Goal: Task Accomplishment & Management: Complete application form

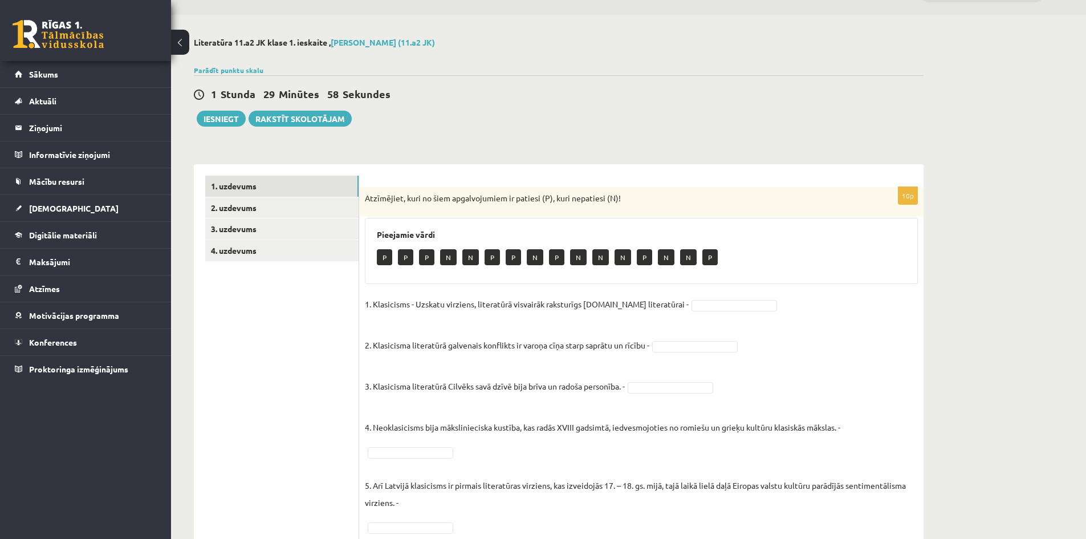
scroll to position [57, 0]
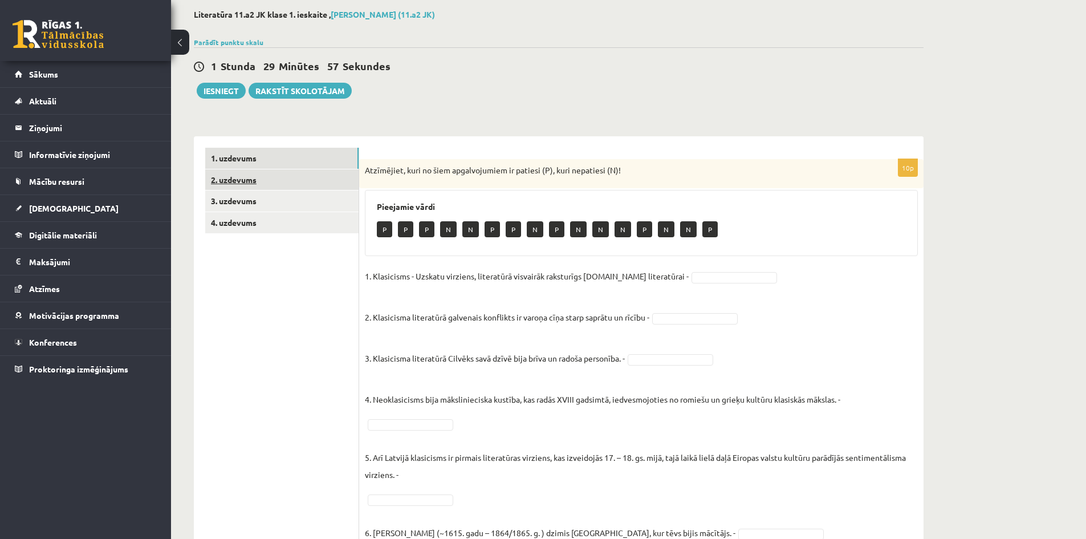
click at [228, 181] on link "2. uzdevums" at bounding box center [281, 179] width 153 height 21
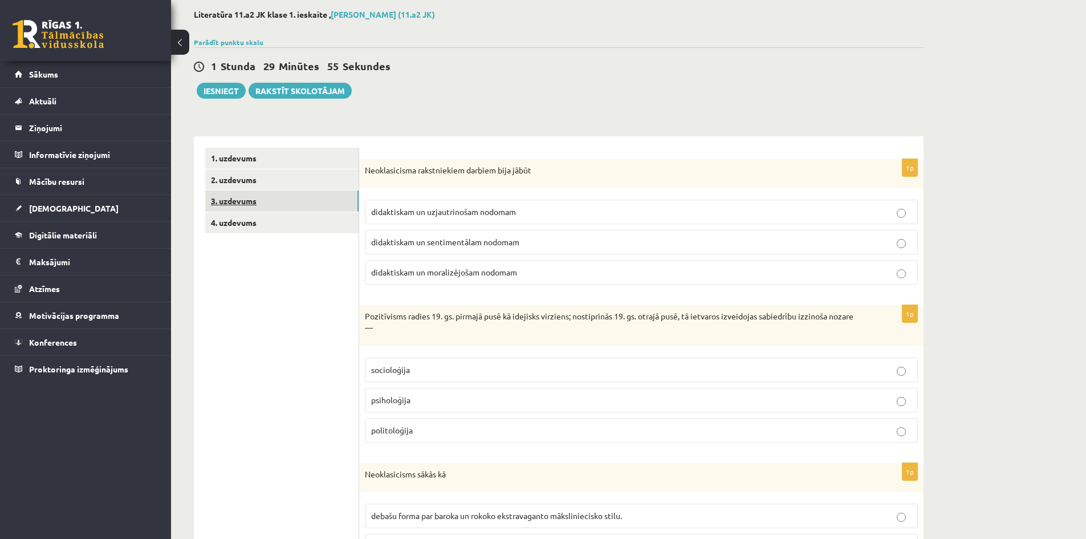
click at [228, 206] on link "3. uzdevums" at bounding box center [281, 200] width 153 height 21
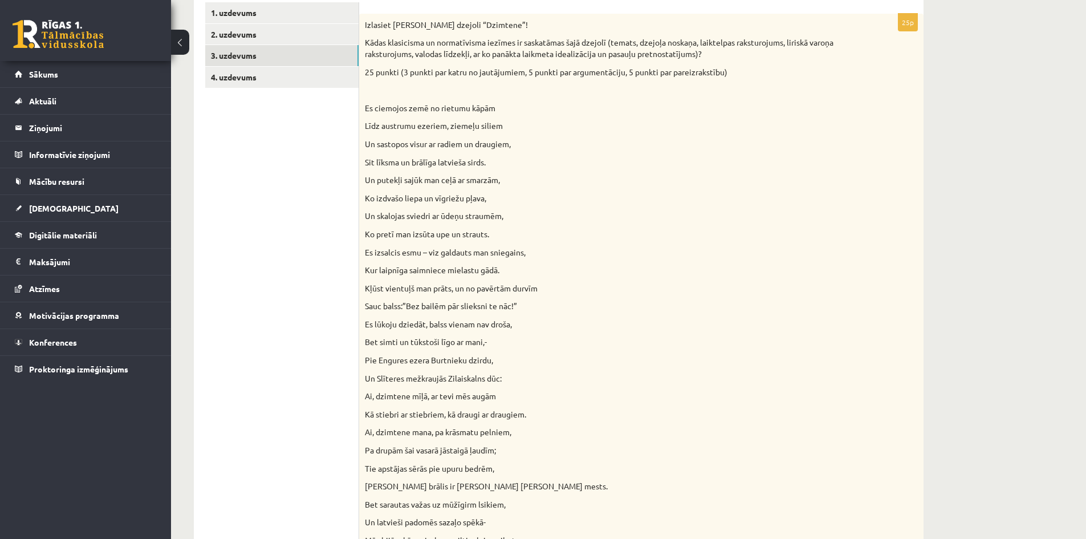
scroll to position [145, 0]
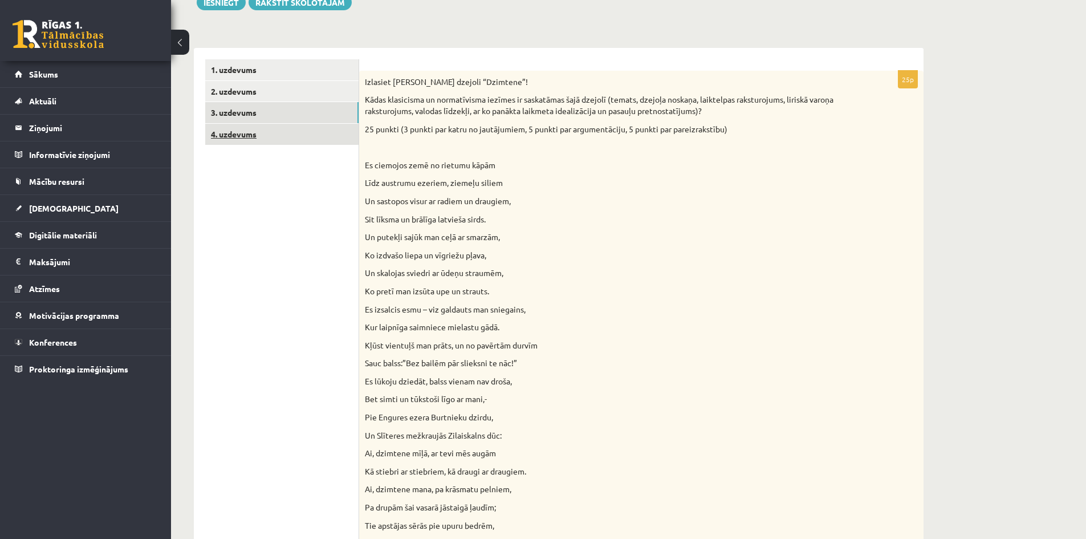
click at [273, 136] on link "4. uzdevums" at bounding box center [281, 134] width 153 height 21
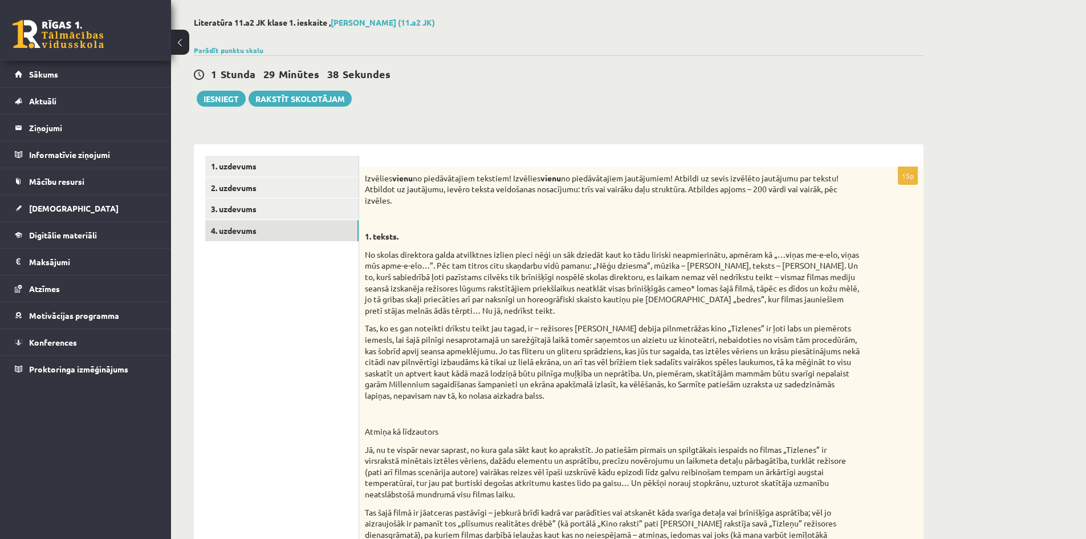
scroll to position [0, 0]
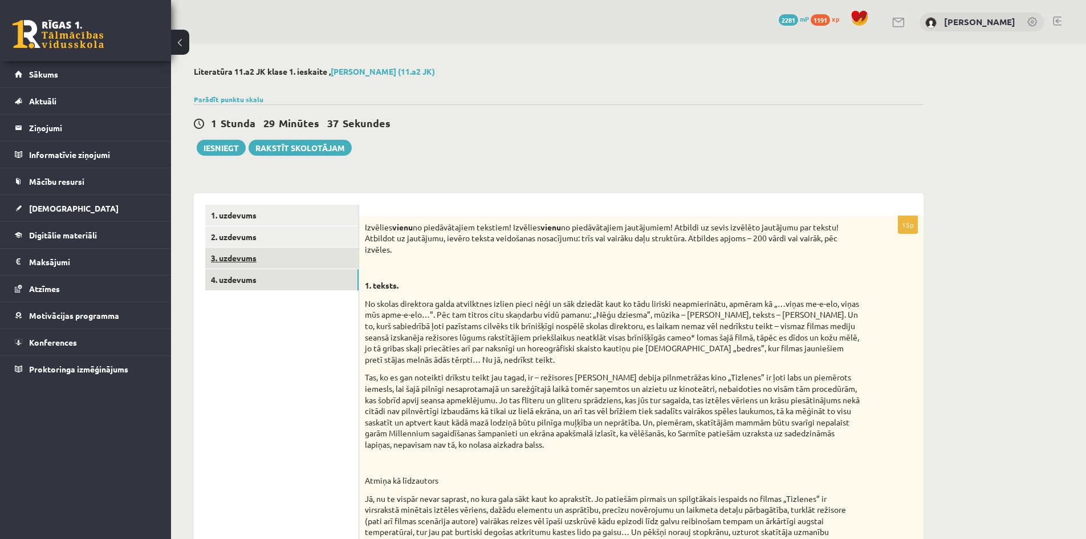
click at [253, 263] on link "3. uzdevums" at bounding box center [281, 258] width 153 height 21
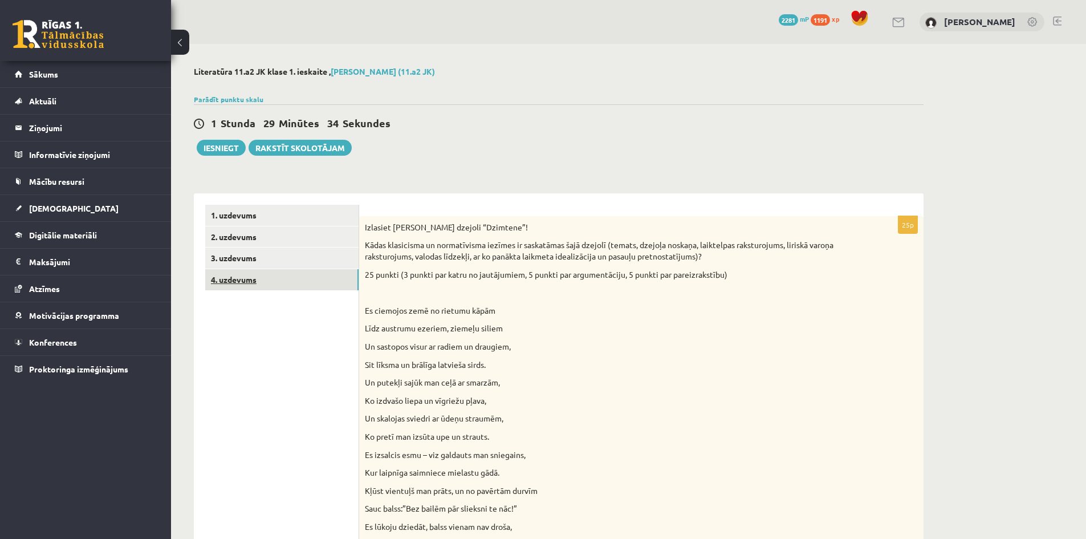
click at [323, 289] on link "4. uzdevums" at bounding box center [281, 279] width 153 height 21
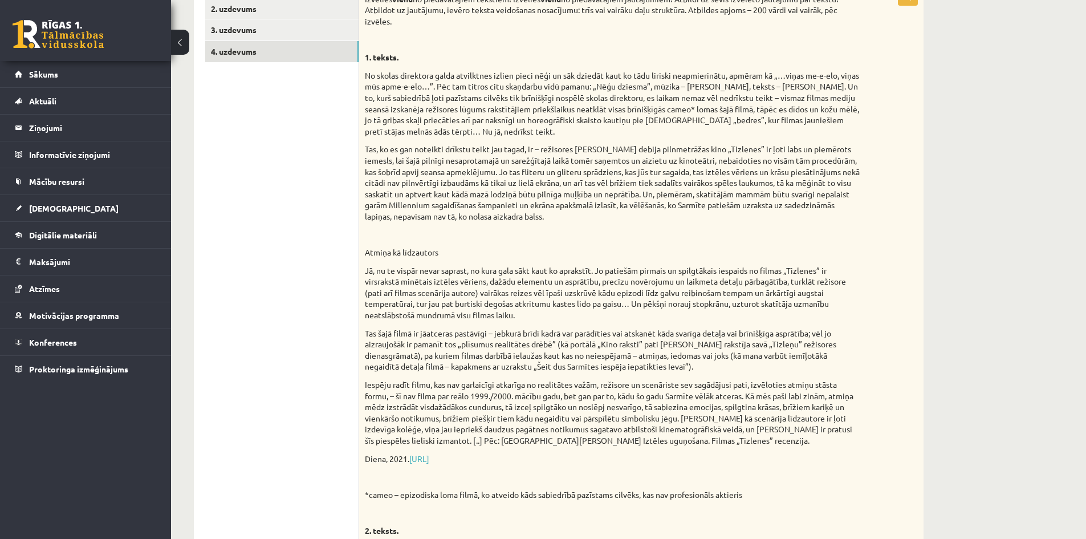
scroll to position [171, 0]
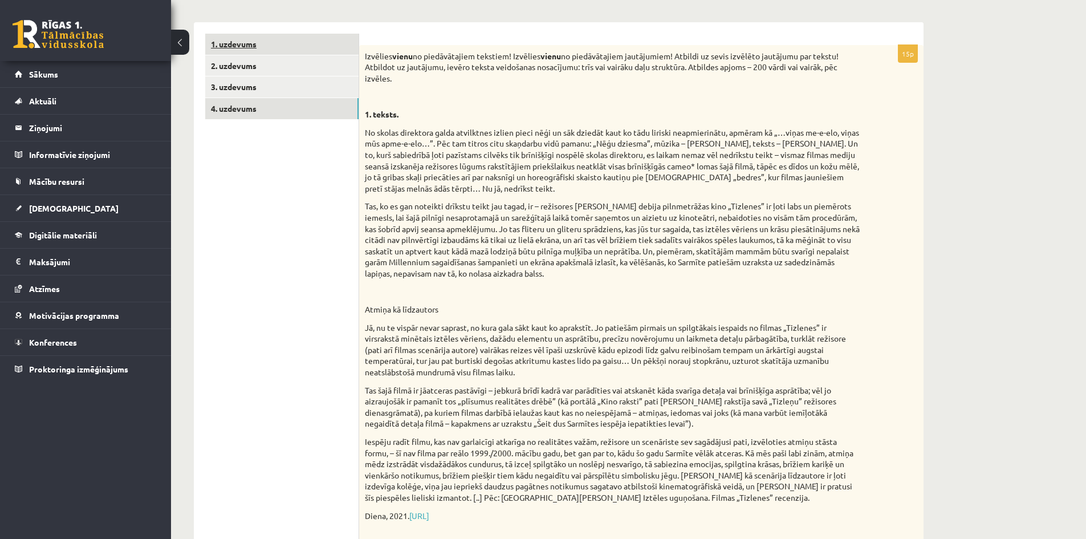
click at [251, 43] on link "1. uzdevums" at bounding box center [281, 44] width 153 height 21
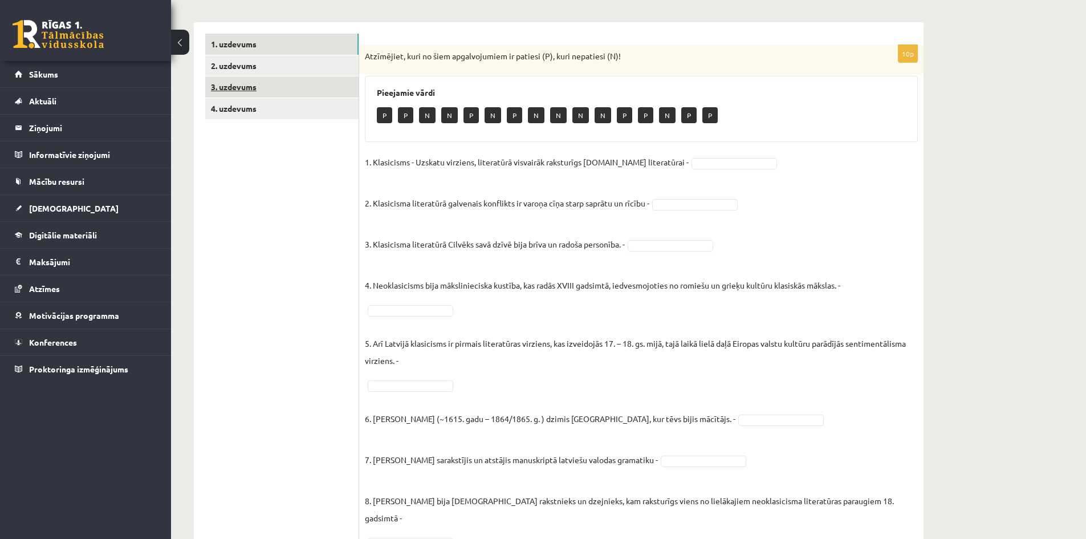
click at [298, 91] on link "3. uzdevums" at bounding box center [281, 86] width 153 height 21
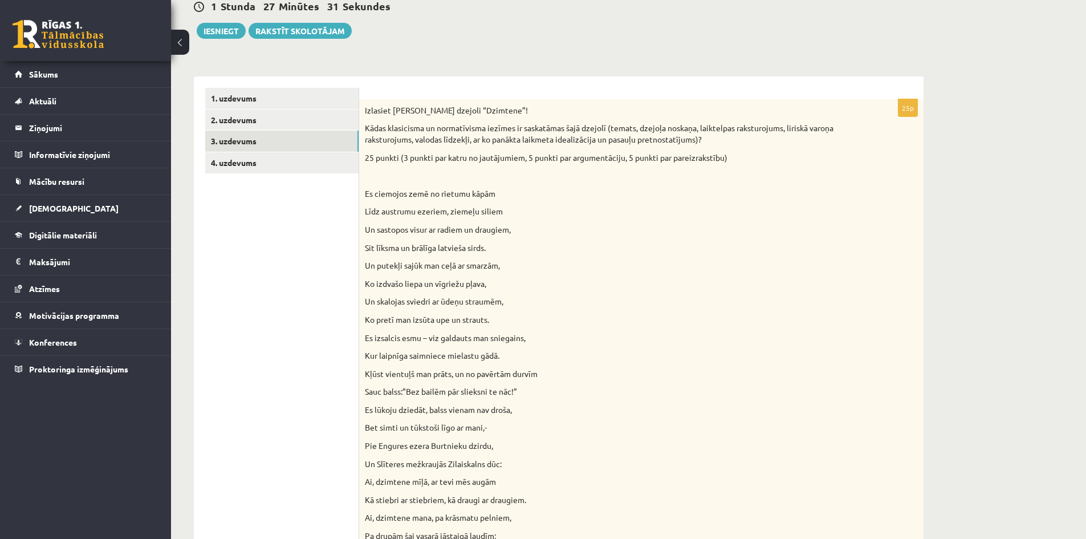
scroll to position [0, 0]
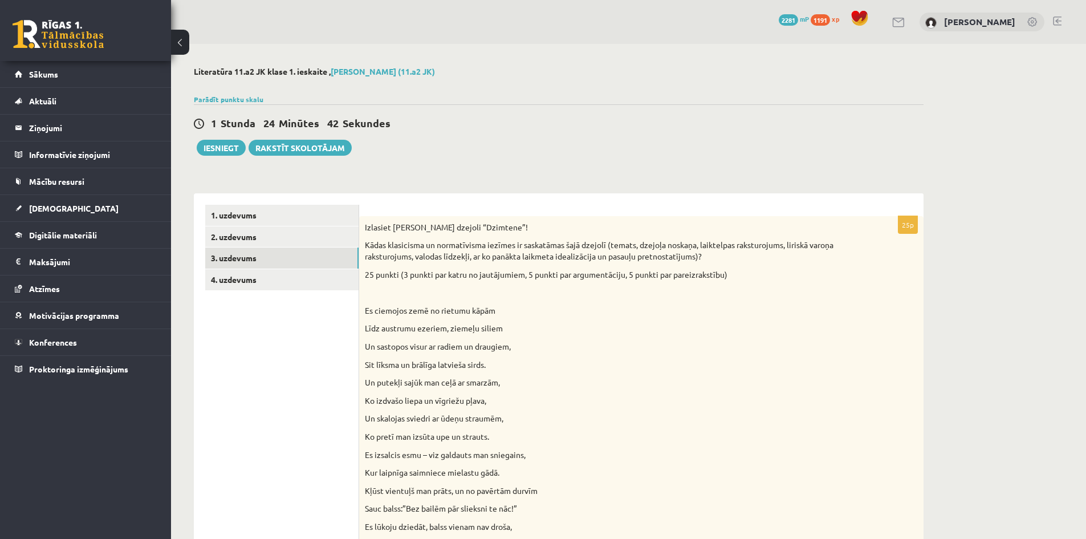
click at [741, 298] on p at bounding box center [613, 292] width 496 height 11
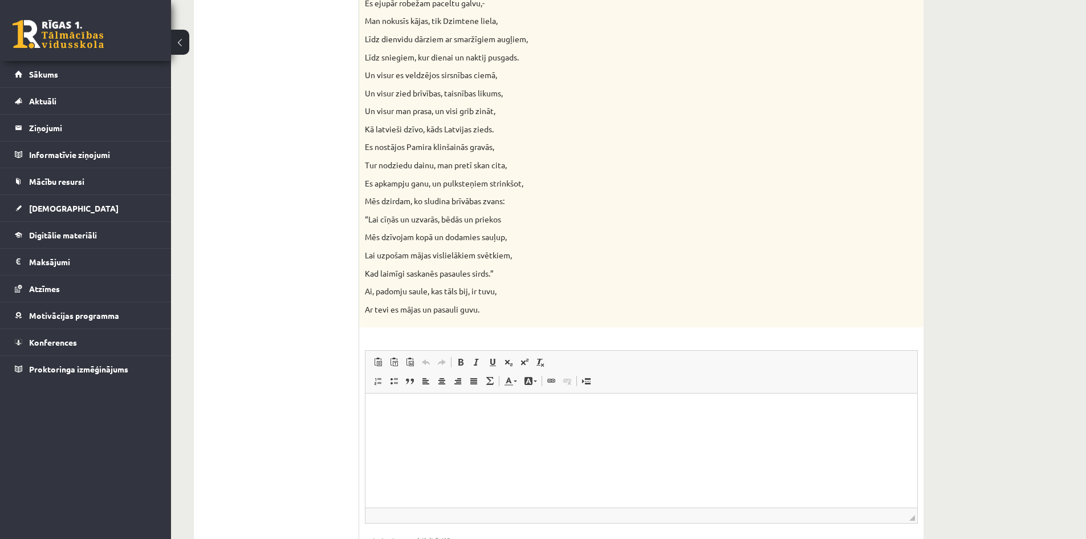
scroll to position [1058, 0]
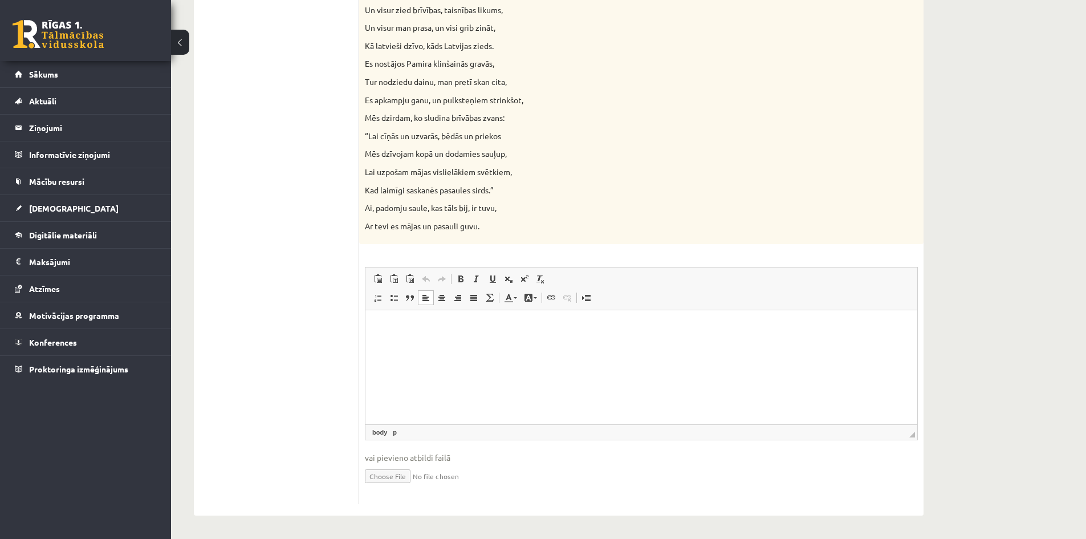
click at [736, 345] on html at bounding box center [642, 327] width 552 height 35
click at [403, 340] on html "**********" at bounding box center [642, 327] width 552 height 35
click at [677, 321] on html "**********" at bounding box center [642, 327] width 552 height 35
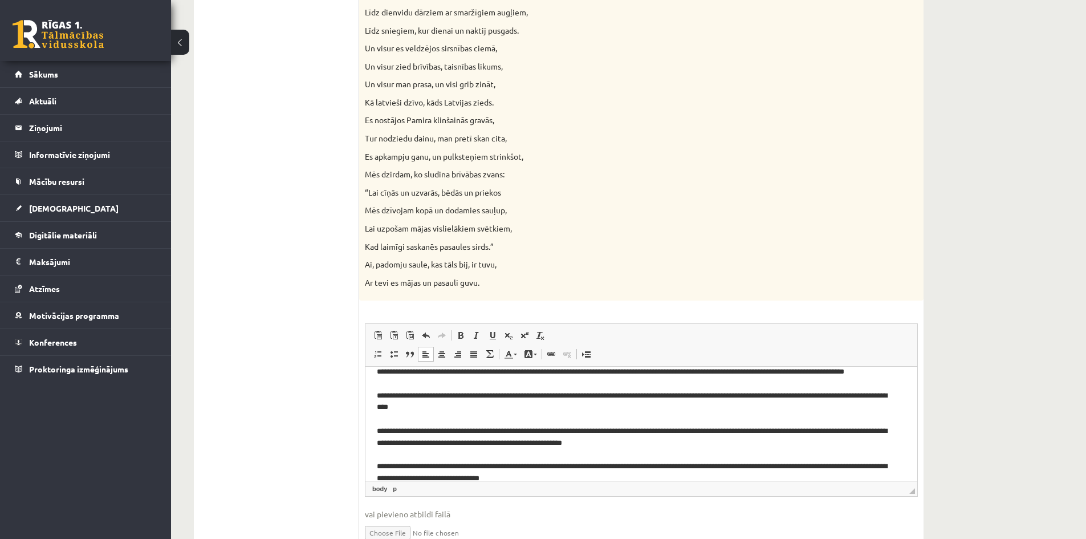
scroll to position [0, 0]
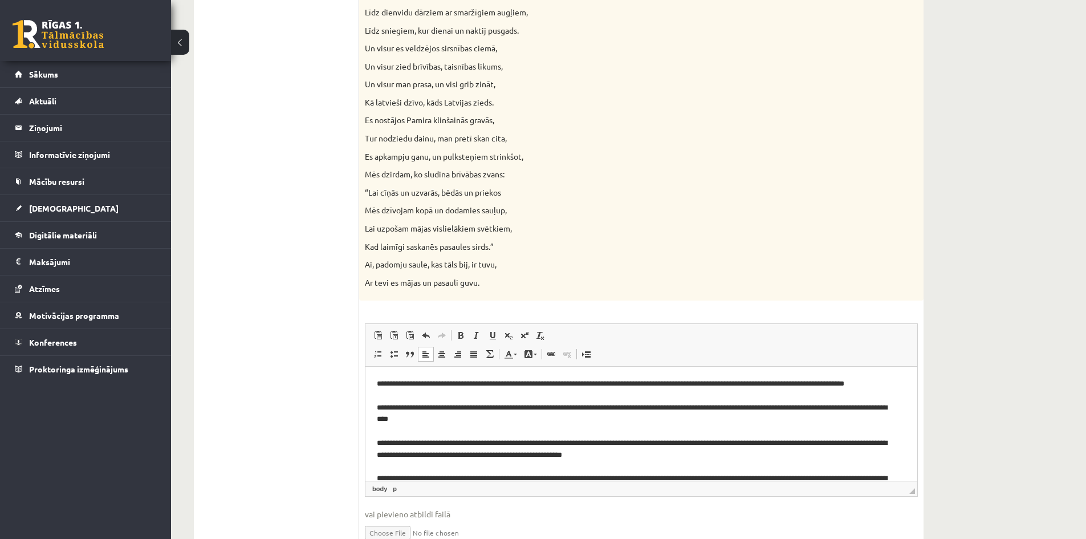
click at [378, 416] on p "**********" at bounding box center [637, 443] width 521 height 131
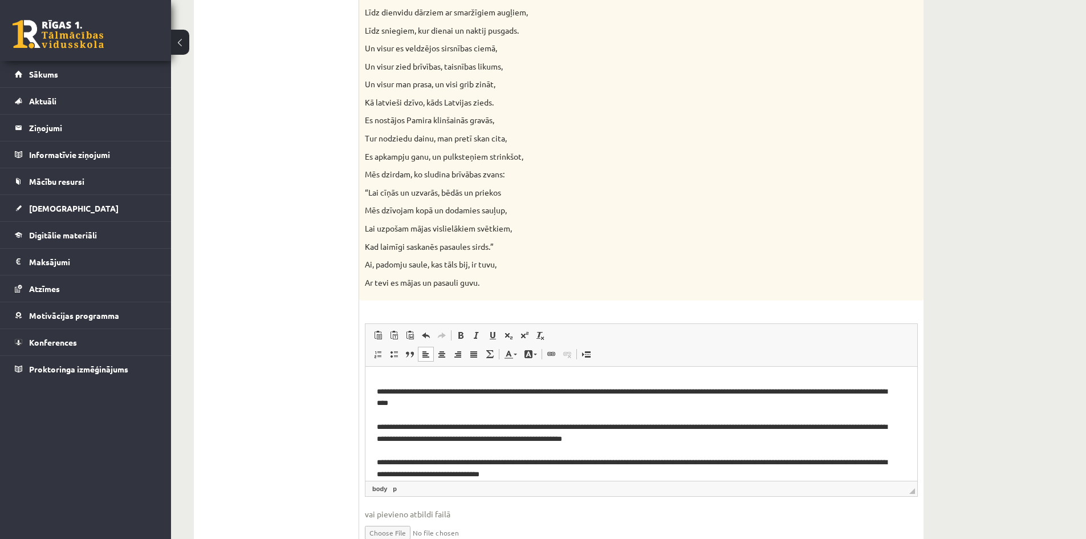
scroll to position [35, 0]
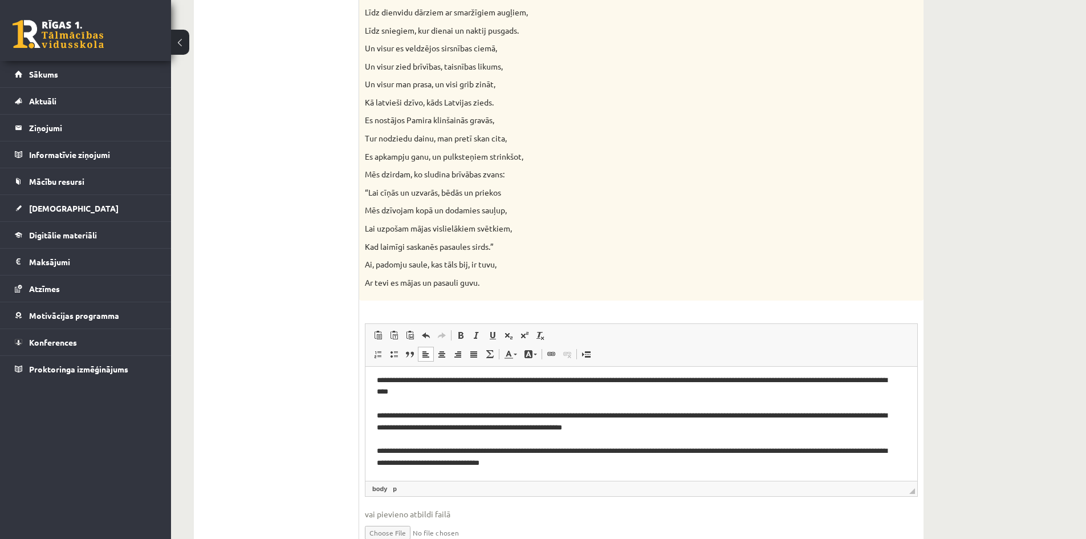
click at [380, 418] on p "**********" at bounding box center [637, 422] width 521 height 95
click at [376, 416] on html "**********" at bounding box center [642, 406] width 552 height 149
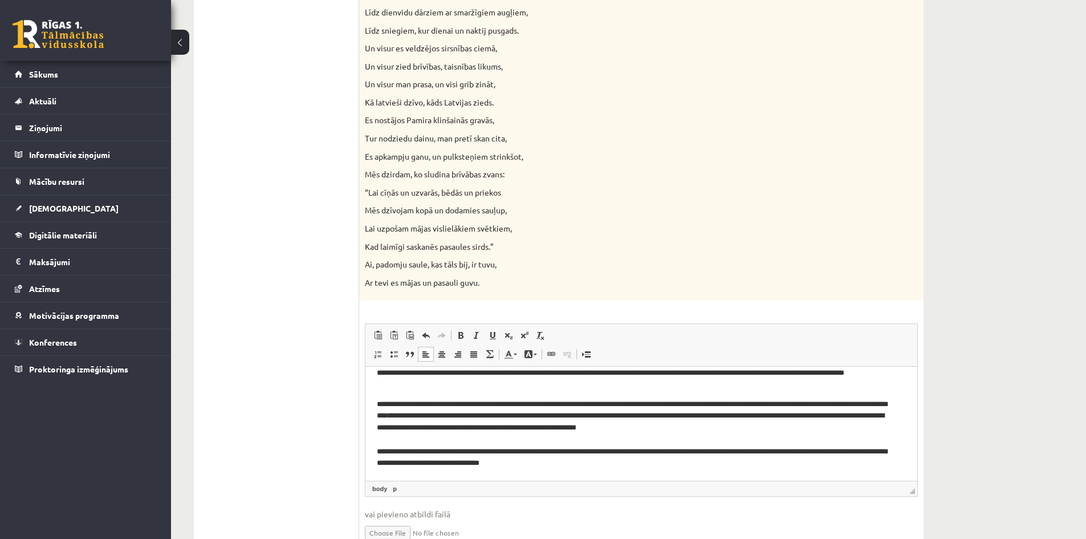
scroll to position [30, 0]
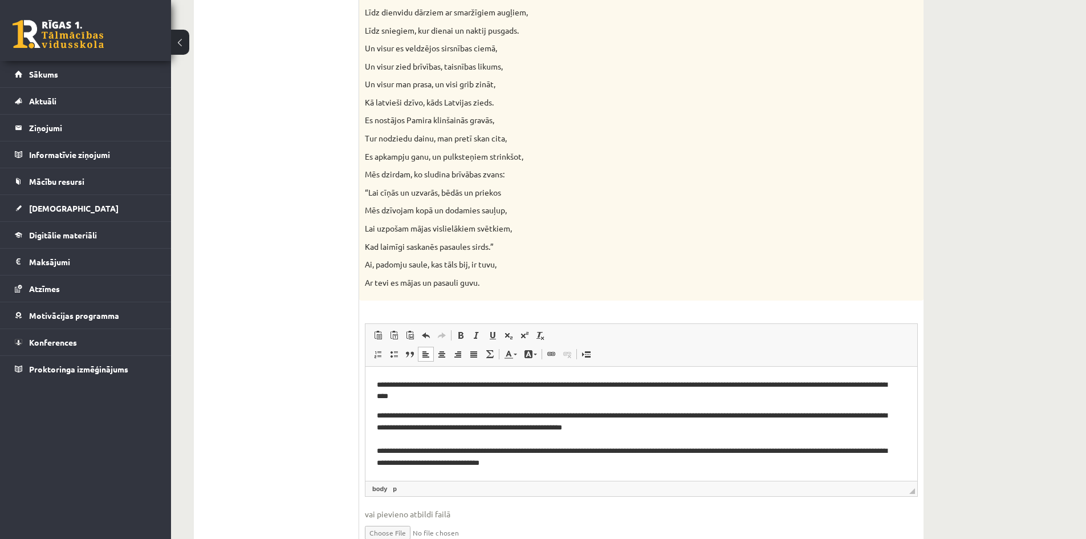
click at [378, 456] on p "**********" at bounding box center [637, 439] width 521 height 59
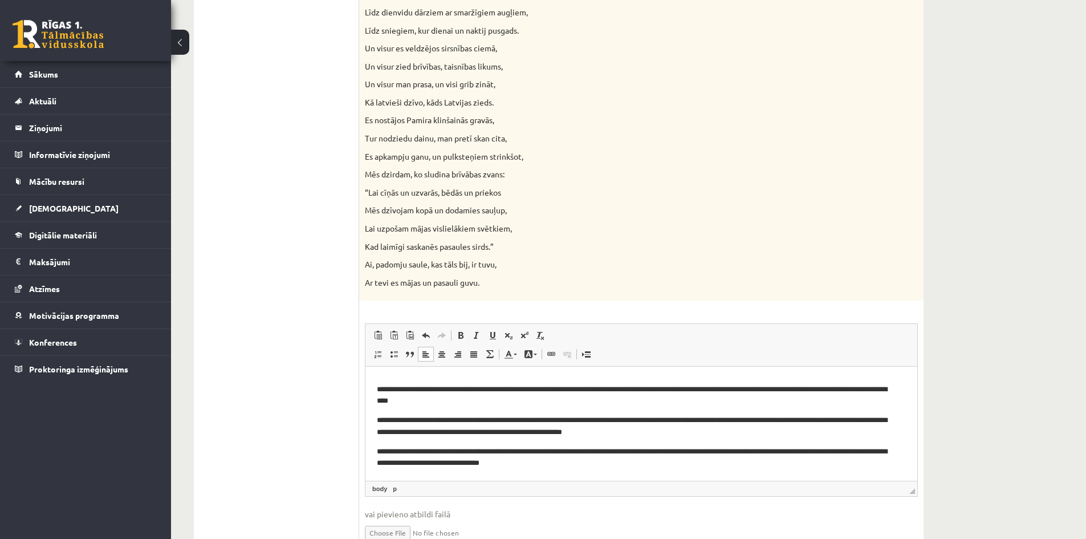
scroll to position [1058, 0]
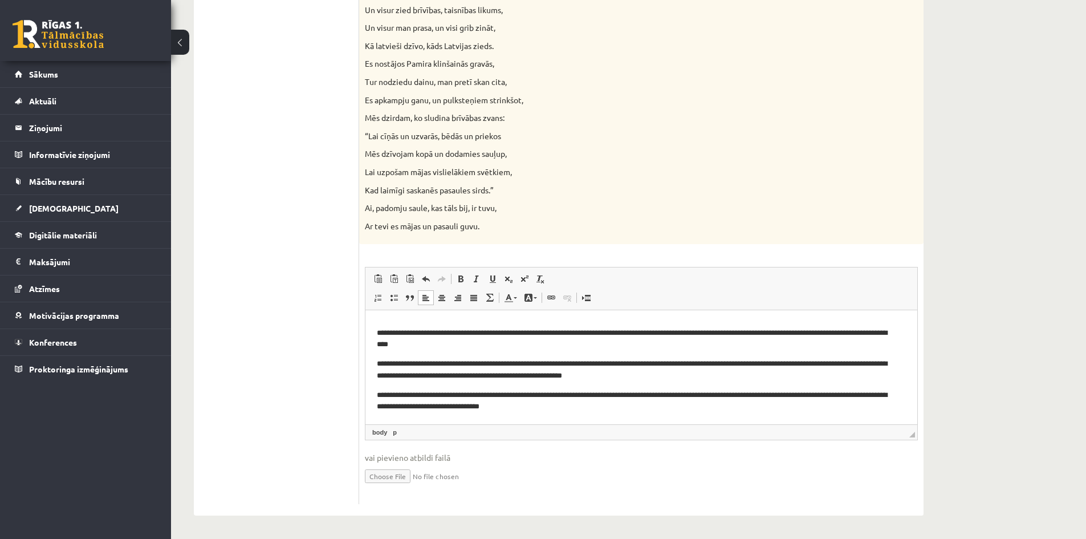
click at [510, 396] on p "**********" at bounding box center [637, 402] width 521 height 24
click at [512, 397] on p "**********" at bounding box center [637, 402] width 521 height 24
click at [513, 397] on p "**********" at bounding box center [637, 402] width 521 height 24
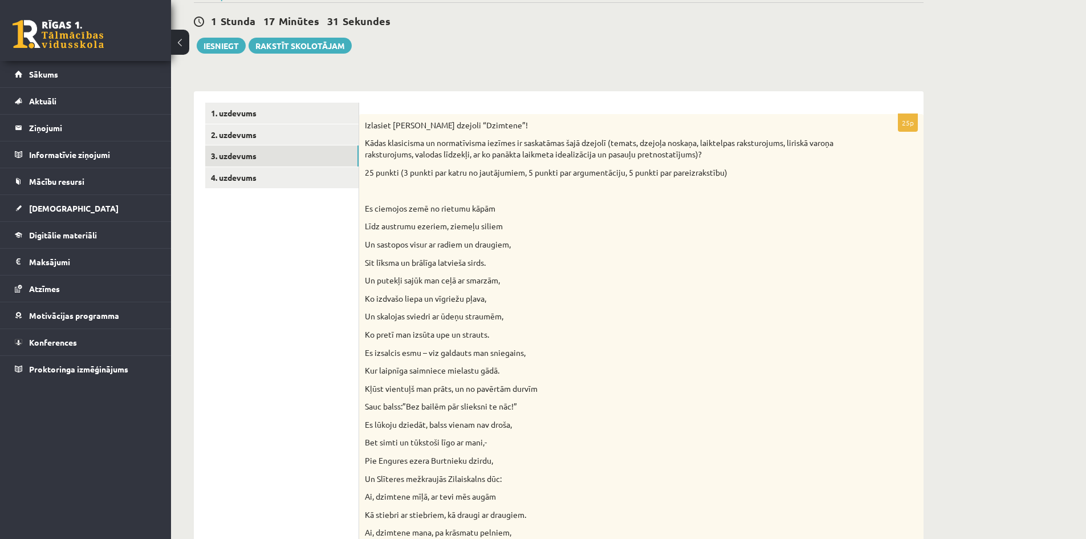
scroll to position [88, 0]
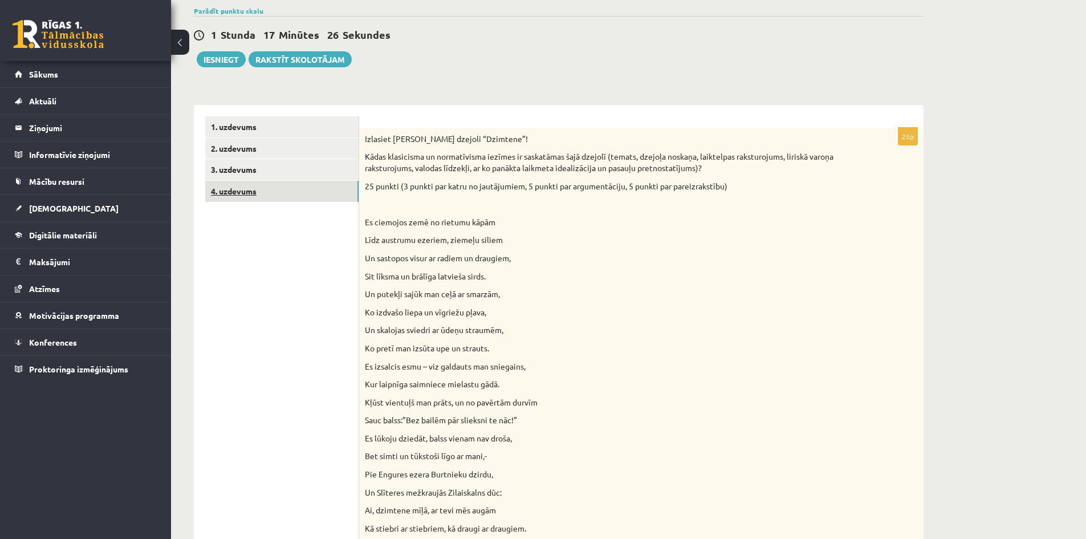
click at [258, 188] on link "4. uzdevums" at bounding box center [281, 191] width 153 height 21
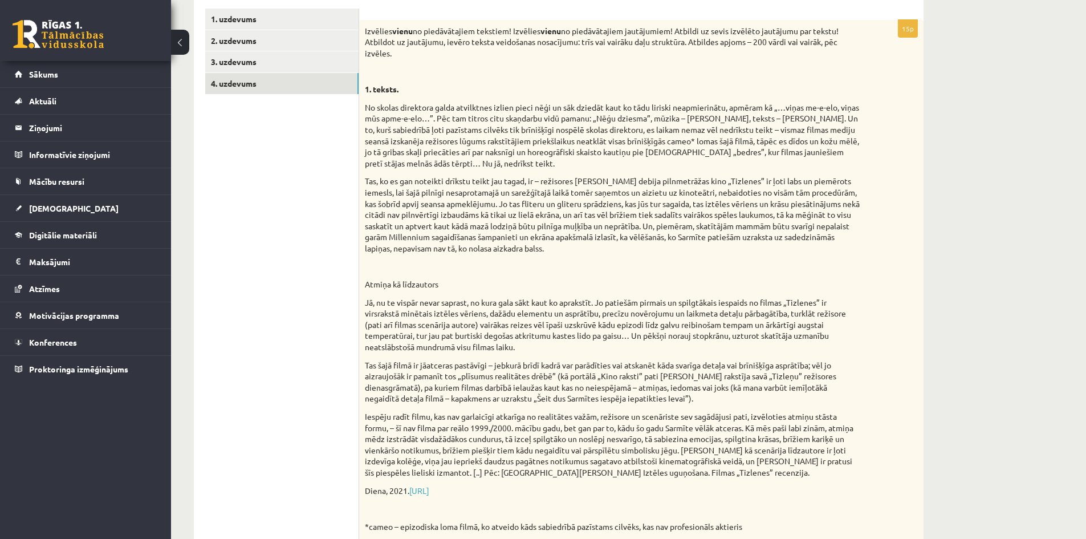
scroll to position [31, 0]
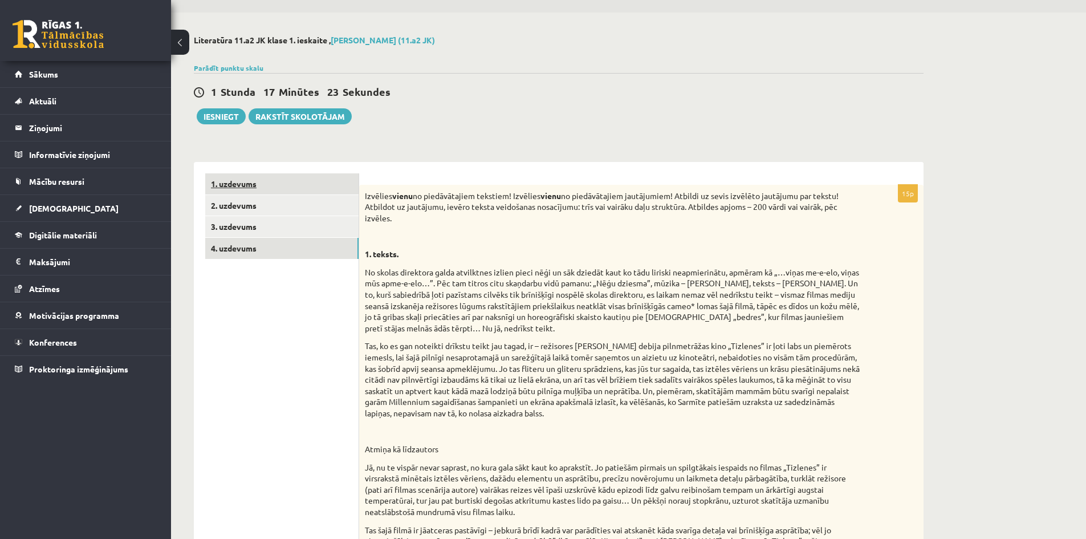
click at [330, 181] on link "1. uzdevums" at bounding box center [281, 183] width 153 height 21
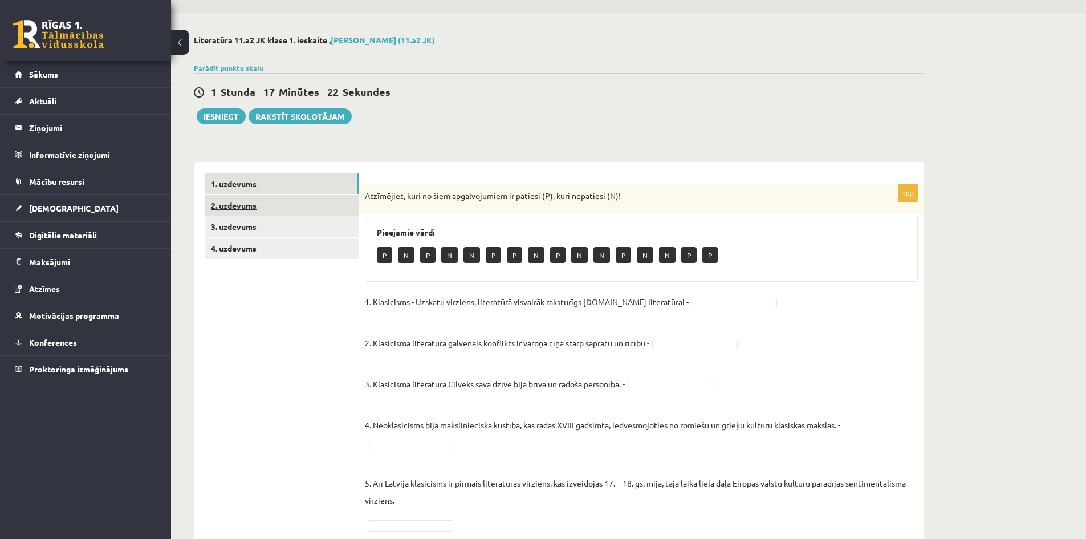
click at [333, 197] on link "2. uzdevums" at bounding box center [281, 205] width 153 height 21
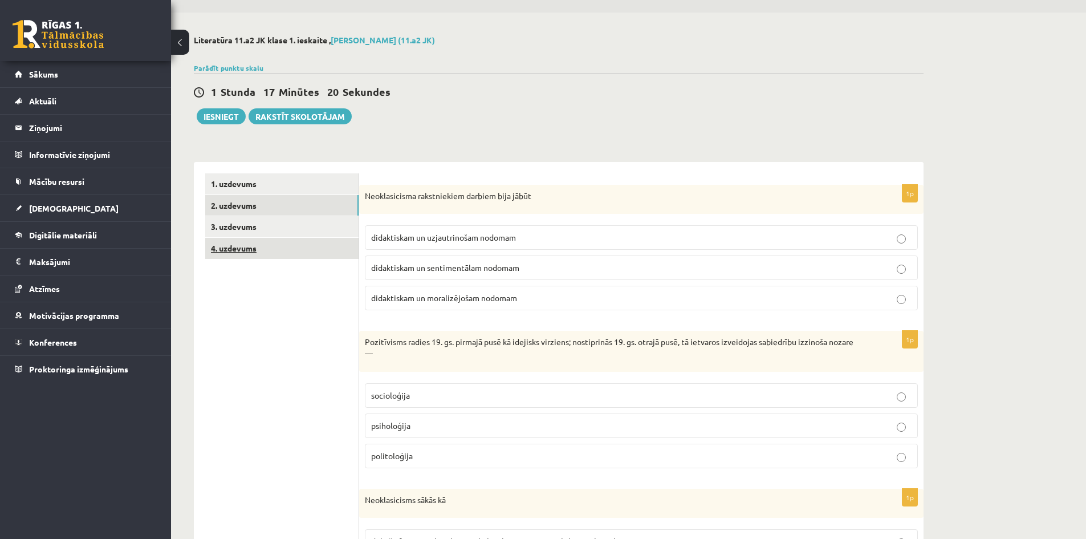
click at [330, 253] on link "4. uzdevums" at bounding box center [281, 248] width 153 height 21
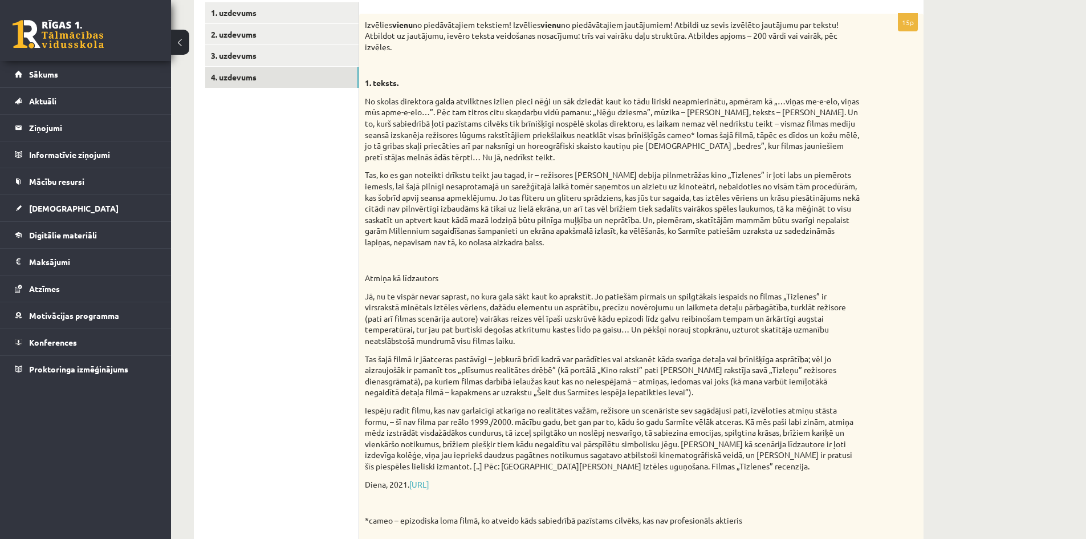
scroll to position [0, 0]
click at [427, 484] on link "[URL]" at bounding box center [419, 484] width 20 height 10
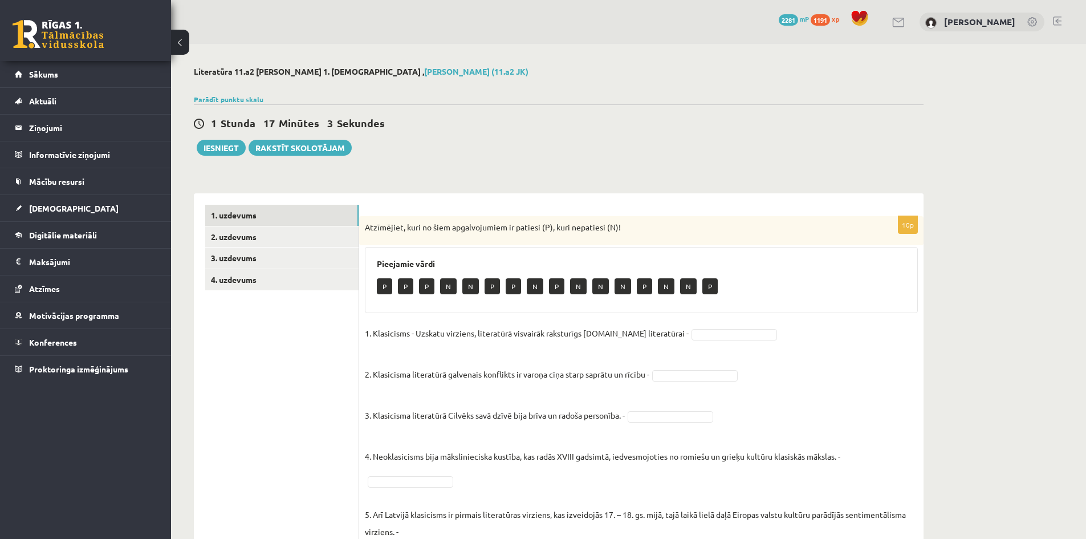
scroll to position [202, 0]
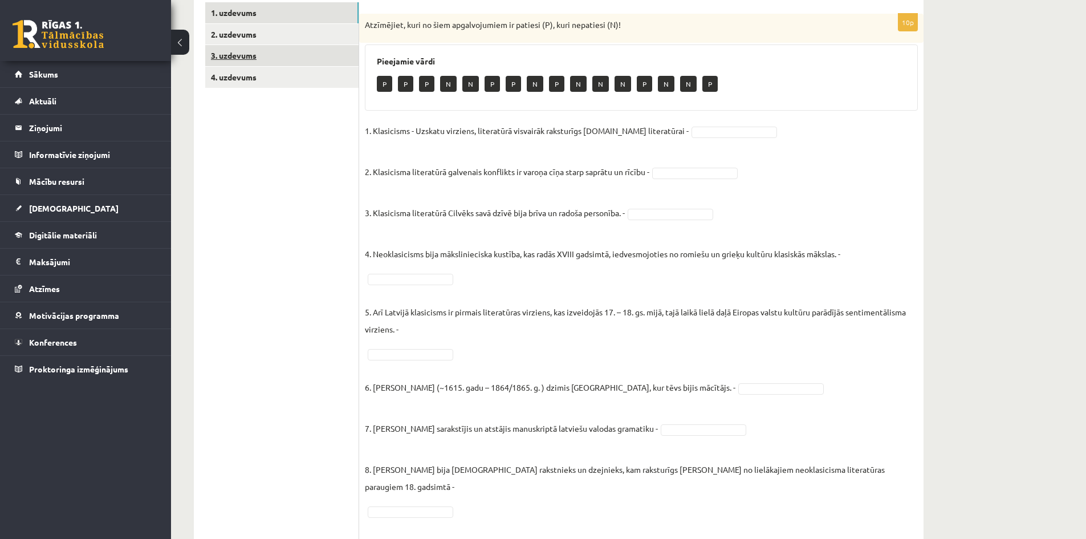
click at [298, 59] on link "3. uzdevums" at bounding box center [281, 55] width 153 height 21
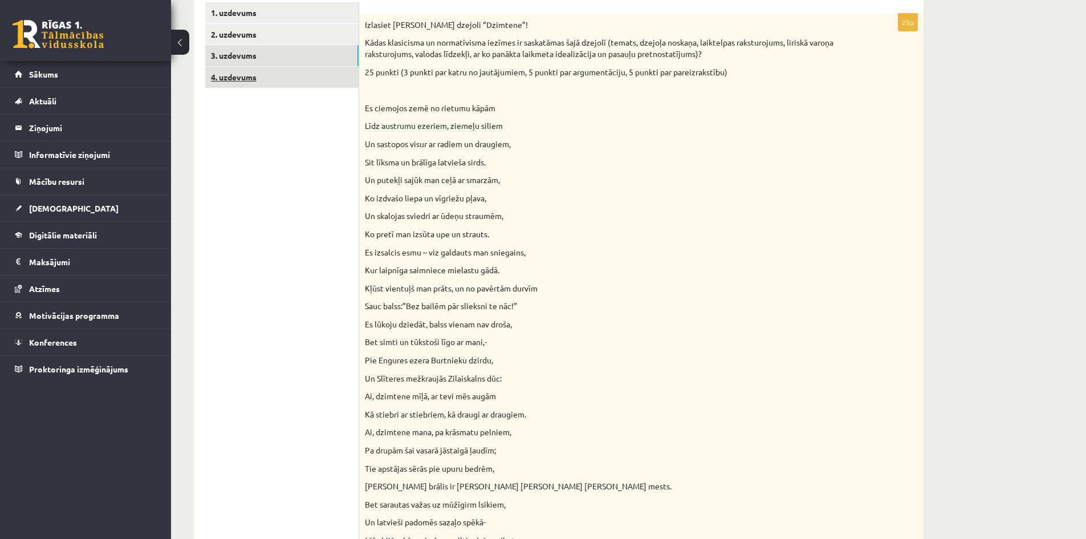
click at [287, 76] on link "4. uzdevums" at bounding box center [281, 77] width 153 height 21
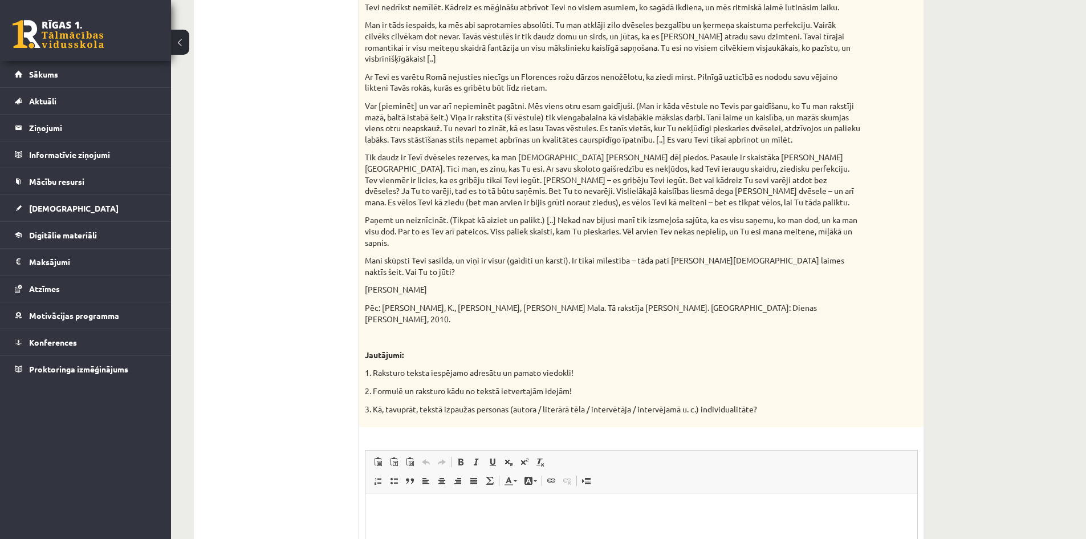
scroll to position [1030, 0]
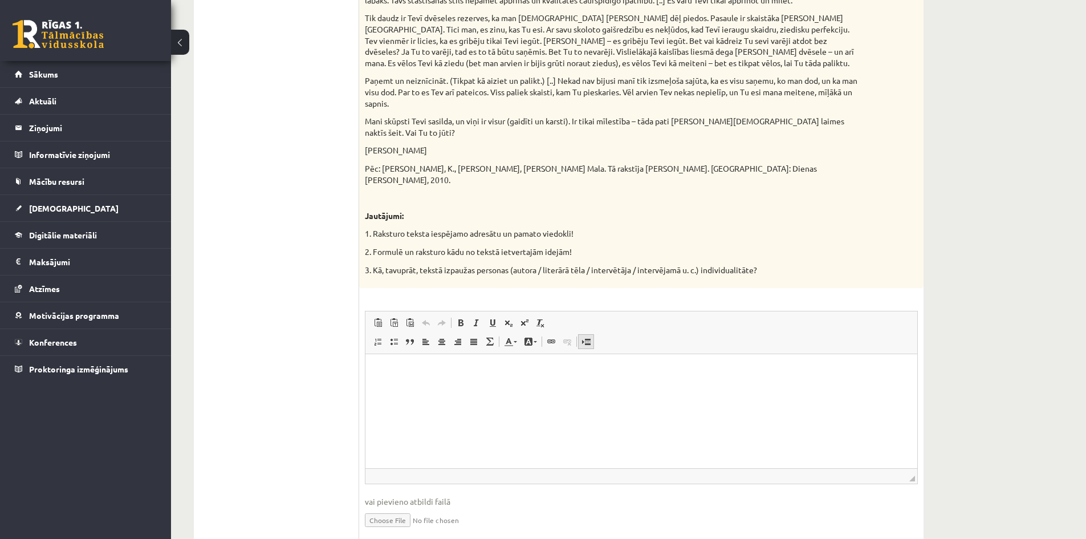
click at [581, 334] on link "Insert Page Break for Printing" at bounding box center [586, 341] width 16 height 15
click at [585, 337] on span at bounding box center [586, 341] width 9 height 9
click at [585, 376] on p "Editor, wiswyg-editor-user-answer-47433776803480" at bounding box center [641, 372] width 529 height 12
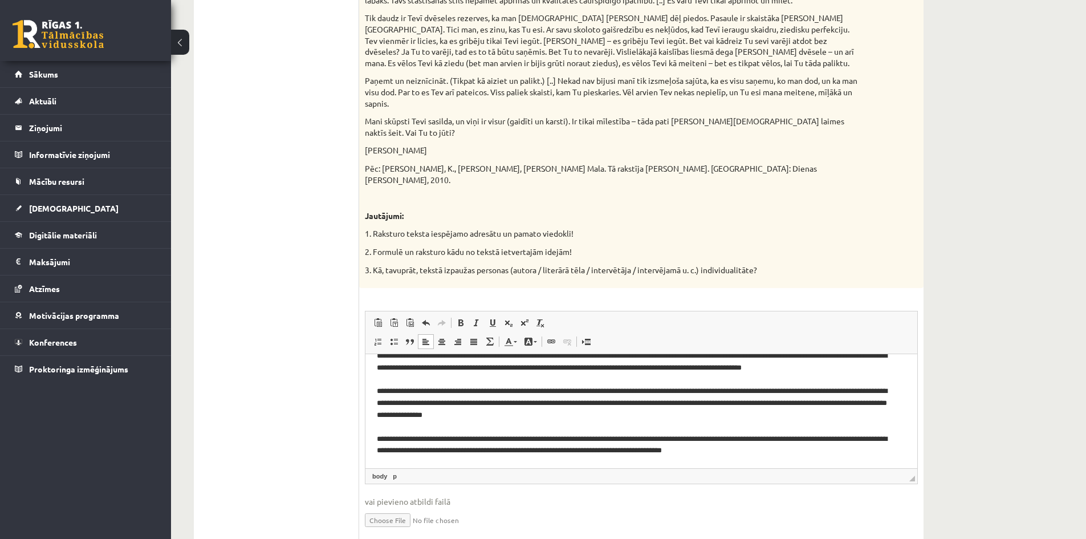
scroll to position [0, 0]
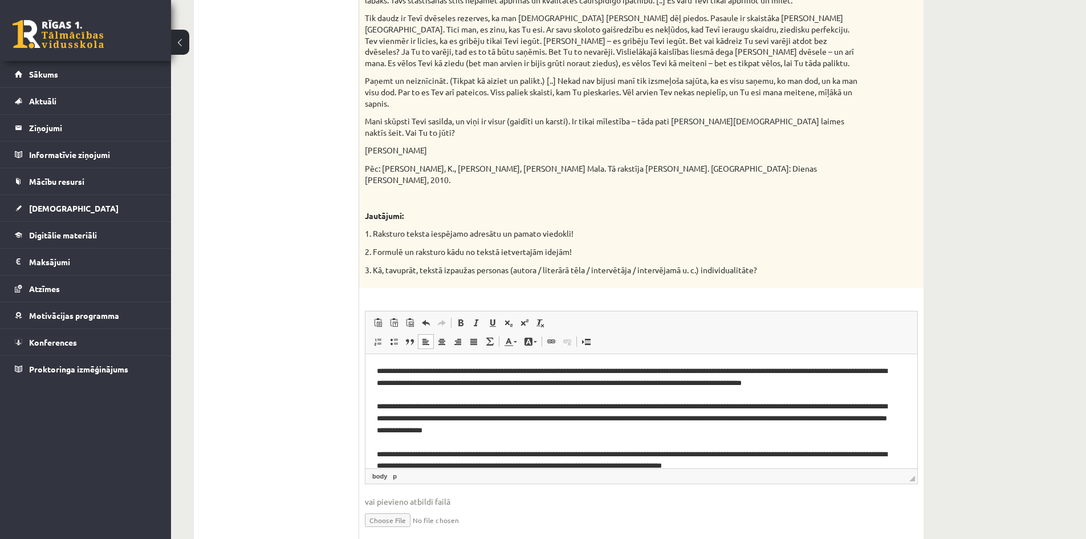
click at [406, 372] on p "**********" at bounding box center [637, 419] width 521 height 107
click at [409, 374] on p "**********" at bounding box center [637, 419] width 521 height 107
click at [704, 371] on p "**********" at bounding box center [637, 419] width 521 height 107
click at [378, 403] on p "**********" at bounding box center [637, 419] width 521 height 107
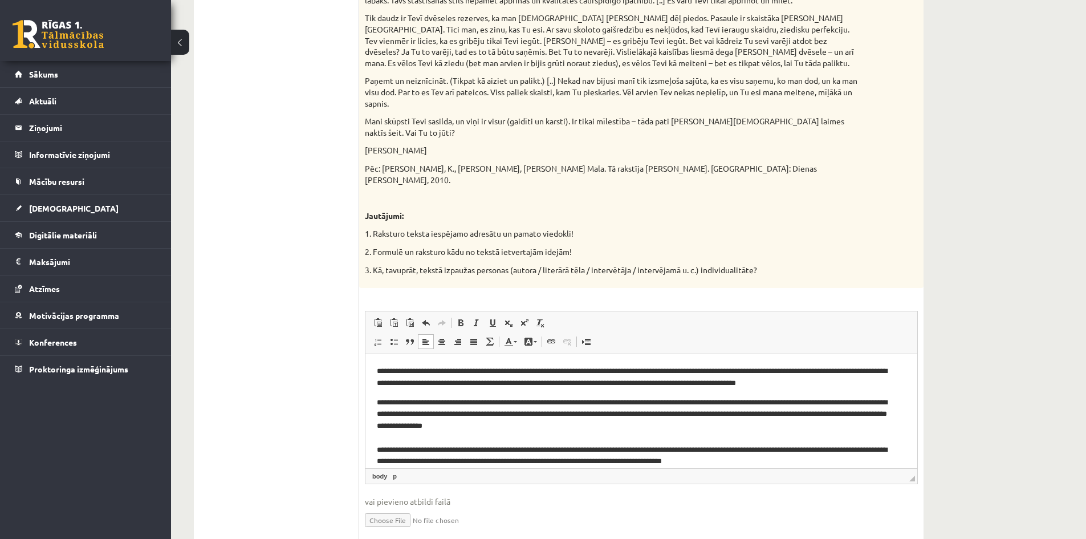
scroll to position [11, 0]
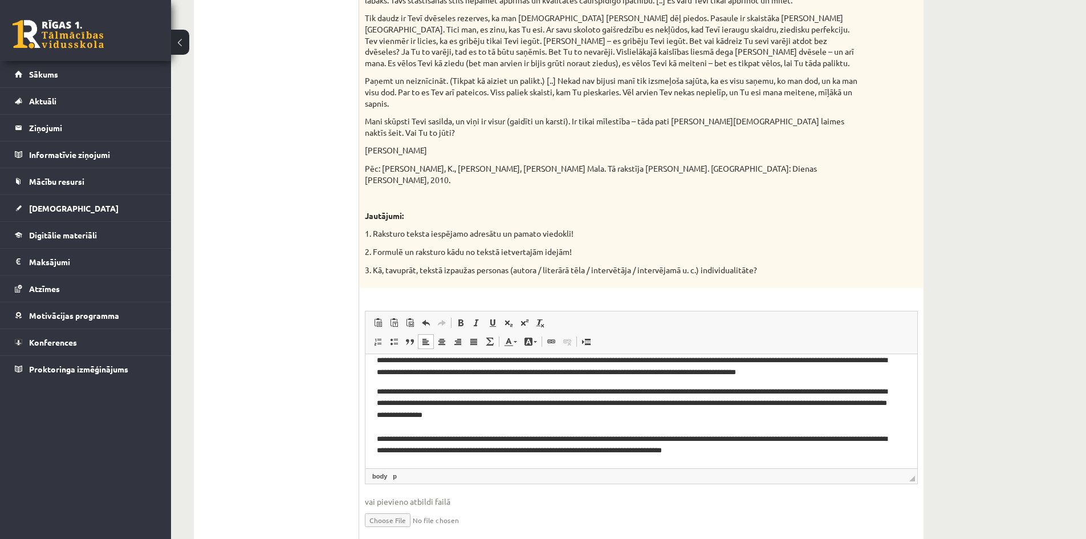
click at [376, 441] on html "**********" at bounding box center [642, 405] width 552 height 125
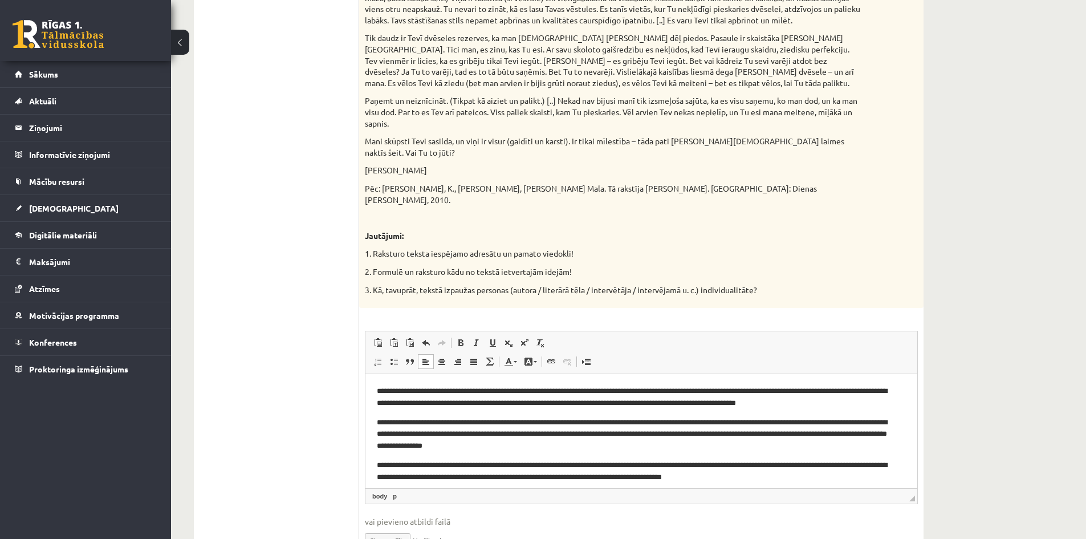
scroll to position [1030, 0]
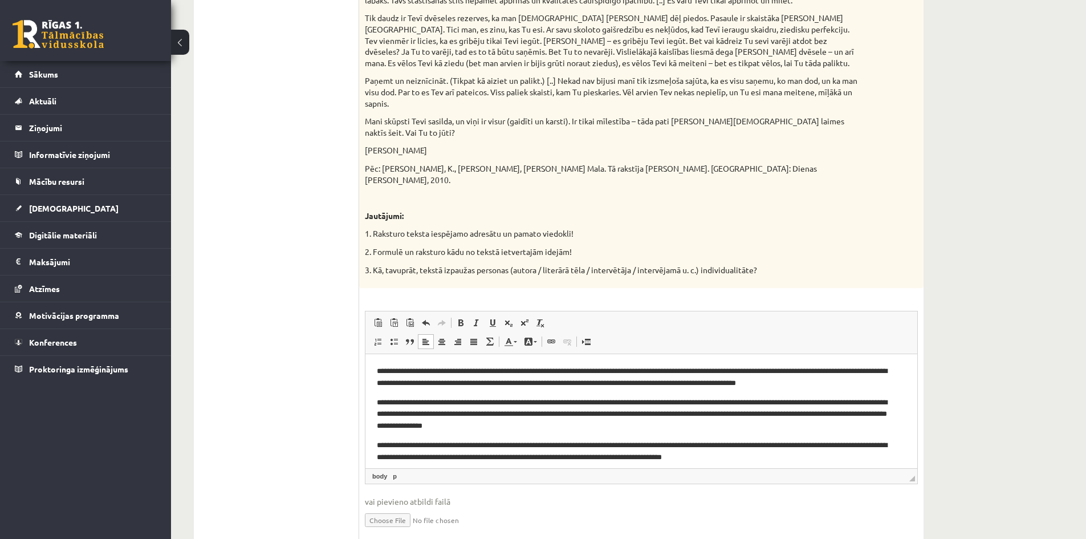
click at [459, 401] on p "**********" at bounding box center [637, 414] width 521 height 35
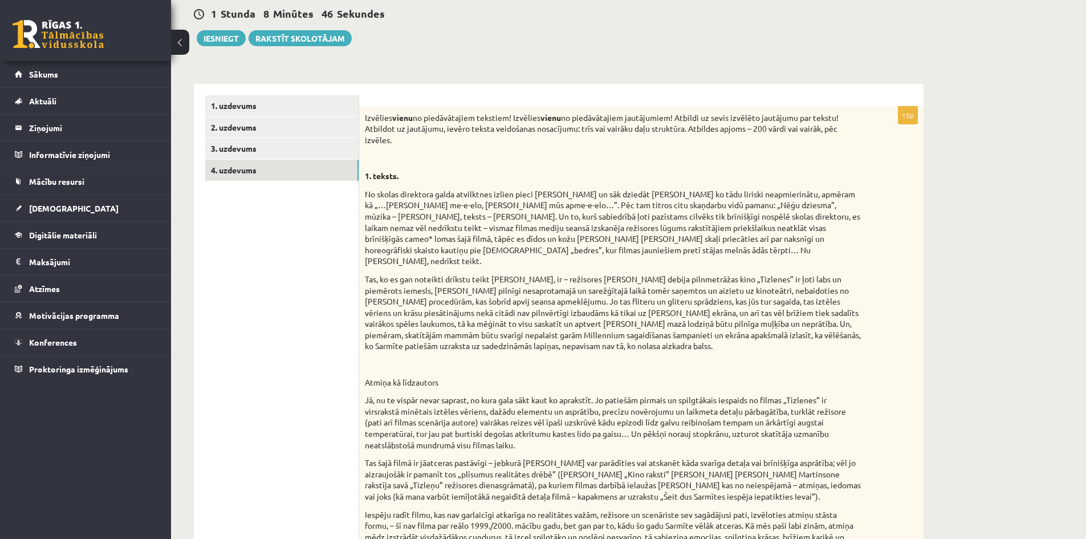
scroll to position [60, 0]
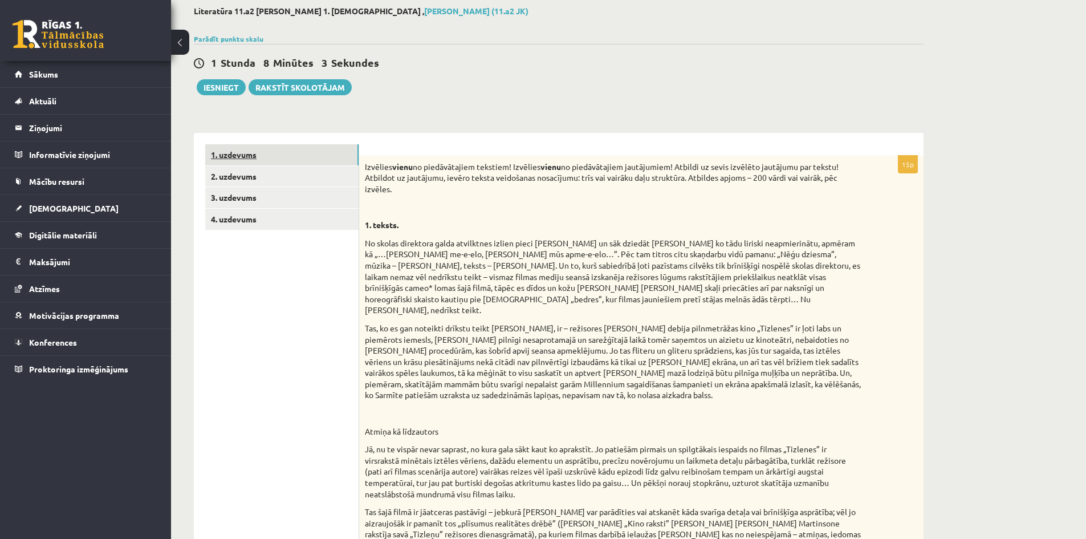
click at [313, 158] on link "1. uzdevums" at bounding box center [281, 154] width 153 height 21
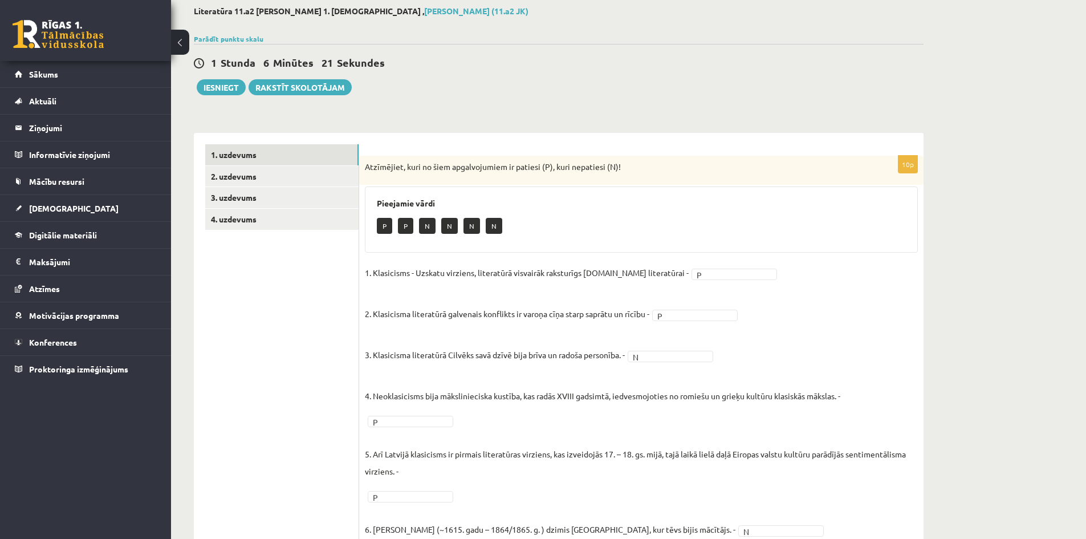
scroll to position [0, 0]
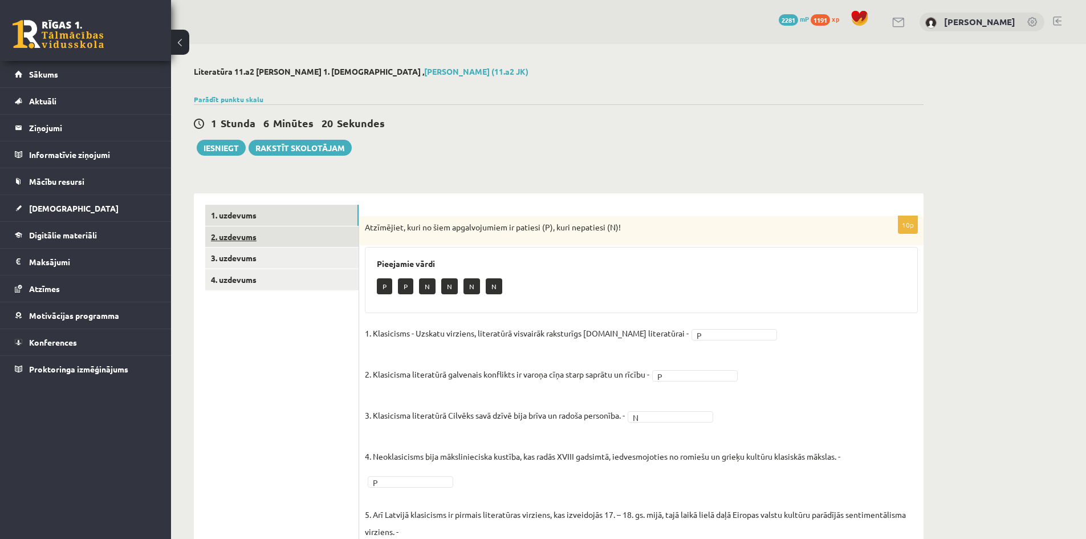
click at [262, 242] on link "2. uzdevums" at bounding box center [281, 236] width 153 height 21
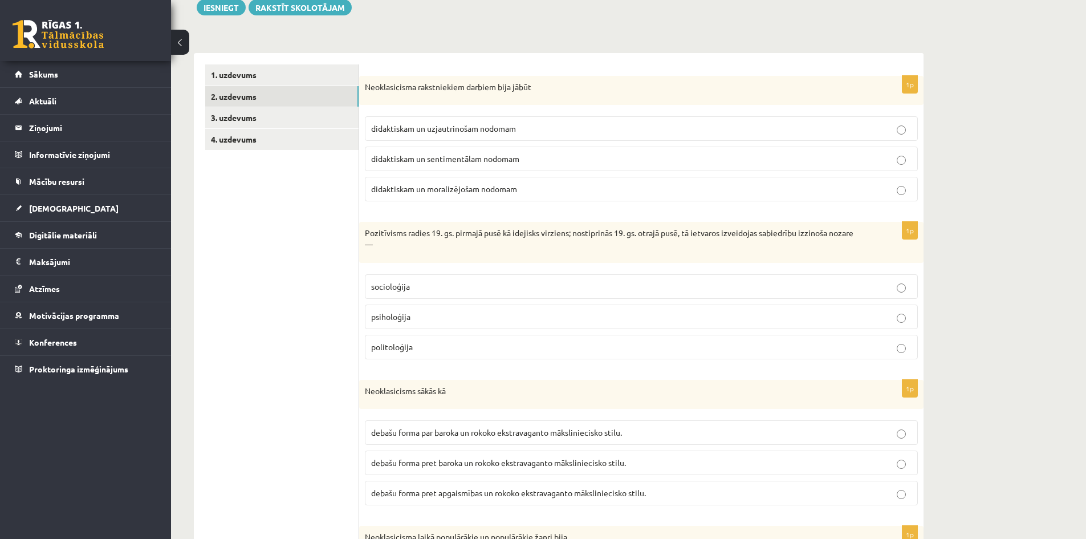
scroll to position [149, 0]
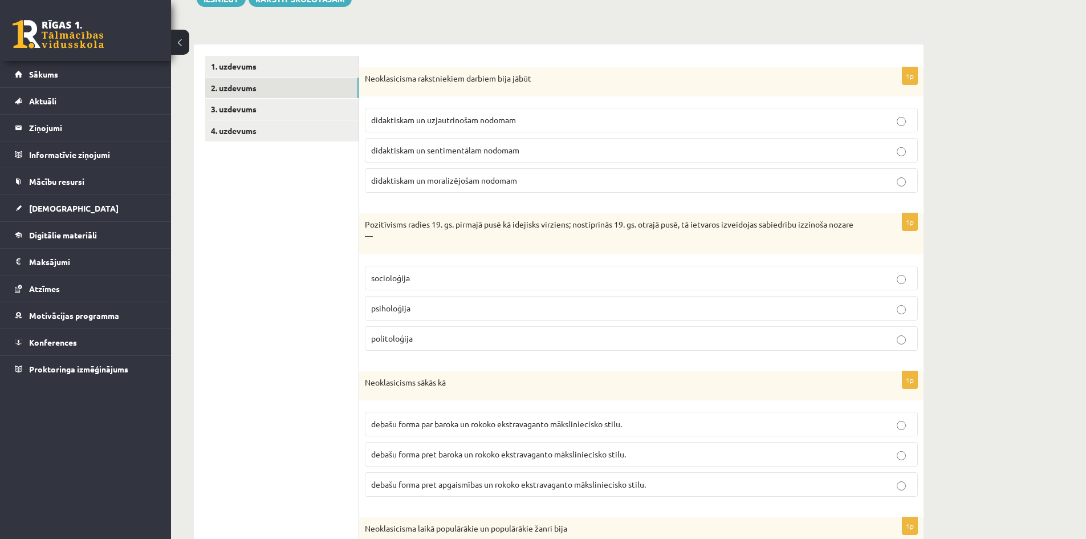
click at [582, 179] on p "didaktiskam un moralizējošam nodomam" at bounding box center [641, 181] width 541 height 12
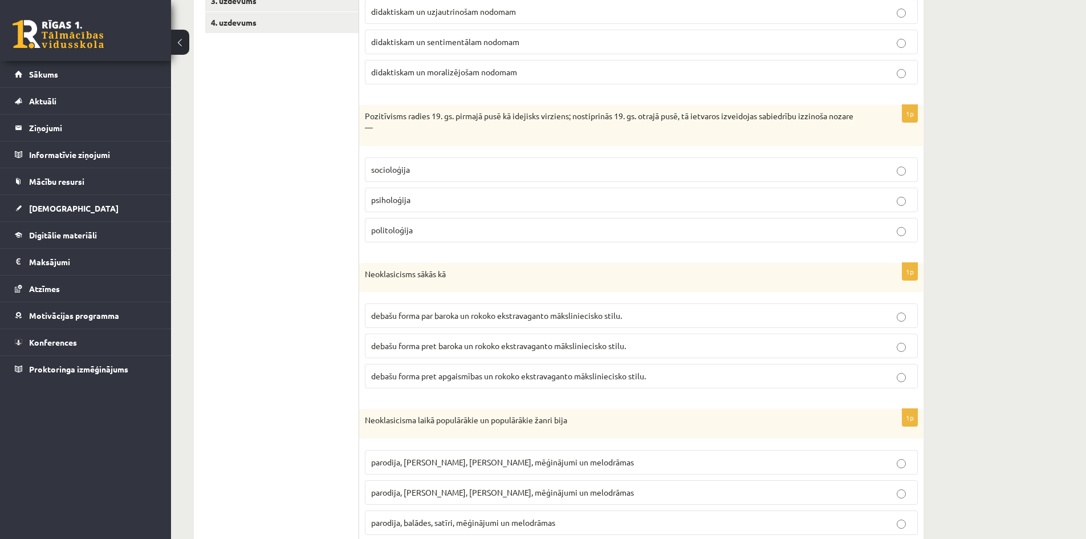
scroll to position [263, 0]
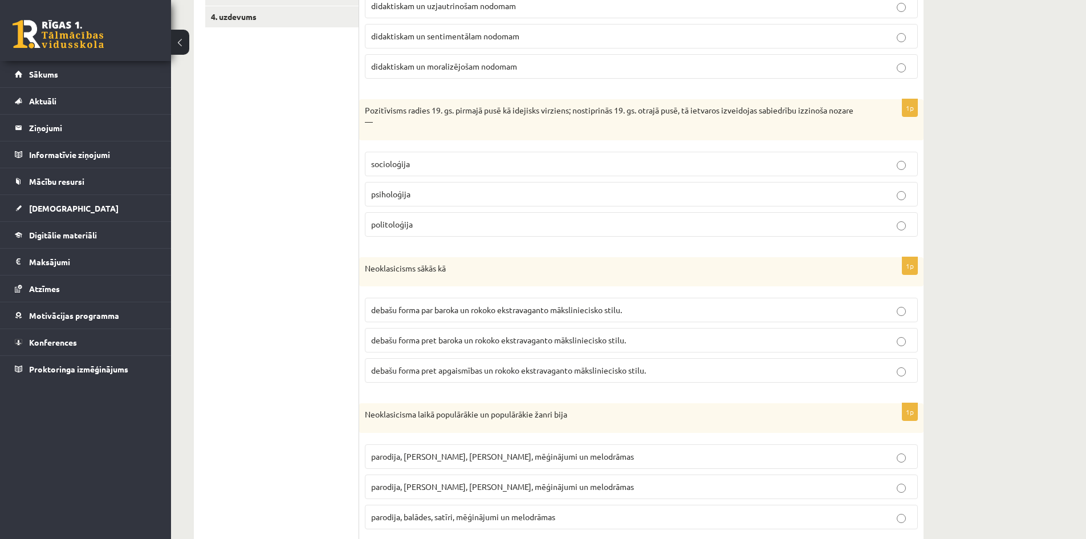
click at [571, 164] on p "socioloģija" at bounding box center [641, 164] width 541 height 12
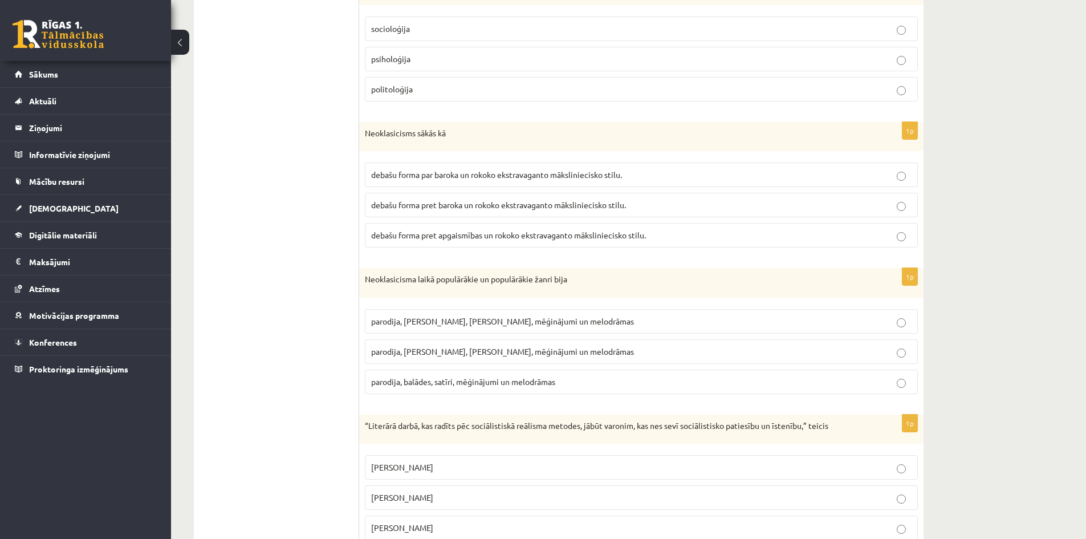
scroll to position [434, 0]
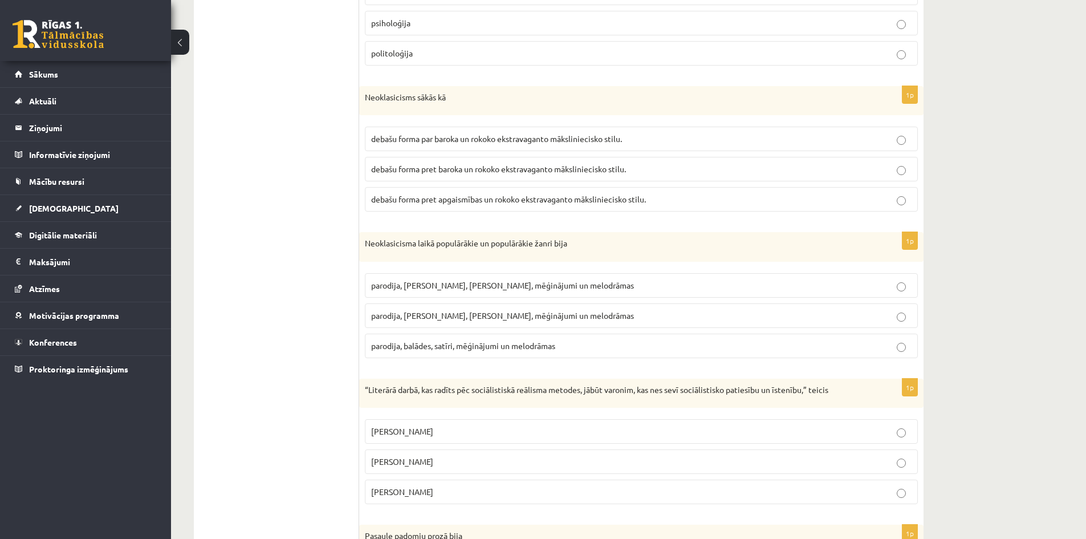
click at [577, 173] on span "debašu forma pret baroka un rokoko ekstravaganto māksliniecisko stilu." at bounding box center [498, 169] width 255 height 10
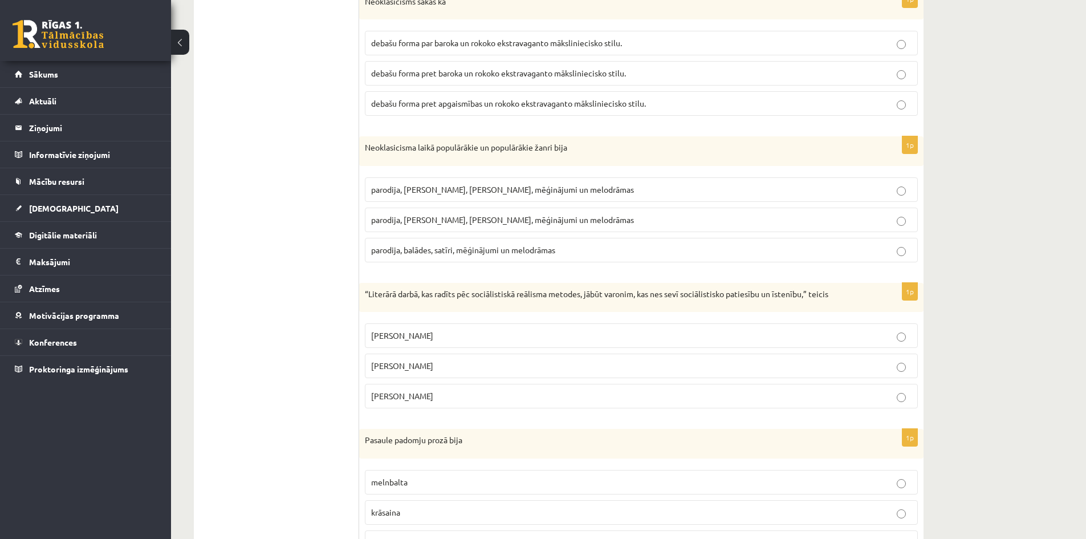
scroll to position [548, 0]
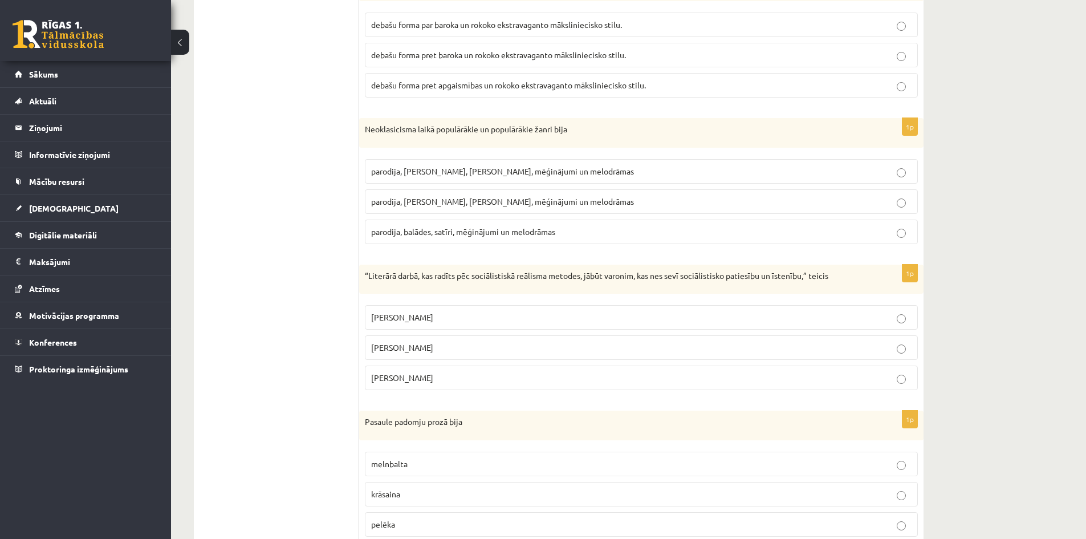
click at [498, 197] on span "parodija, [PERSON_NAME], [PERSON_NAME], mēģinājumi un melodrāmas" at bounding box center [502, 201] width 263 height 10
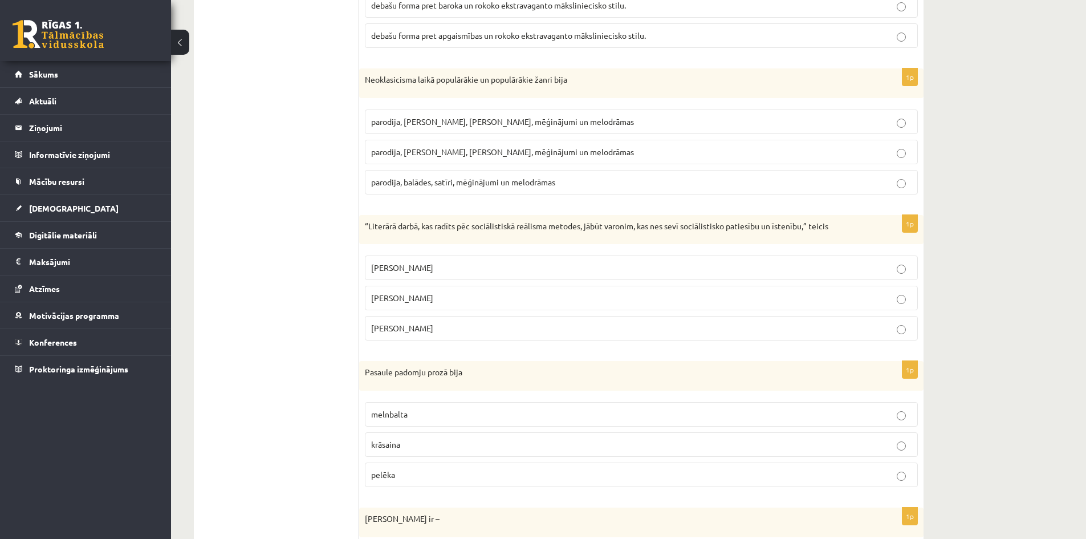
scroll to position [719, 0]
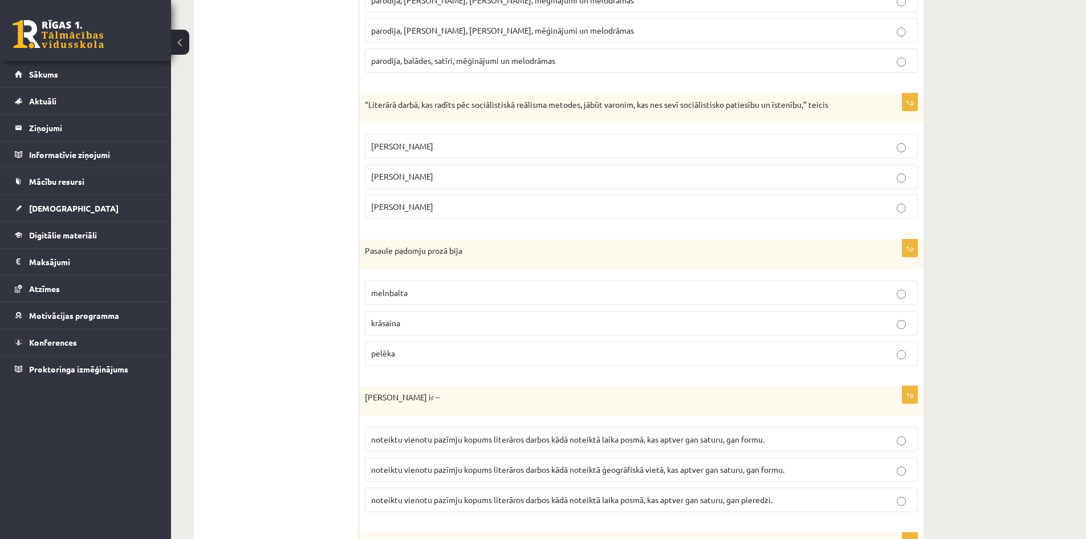
click at [501, 202] on p "[PERSON_NAME]" at bounding box center [641, 207] width 541 height 12
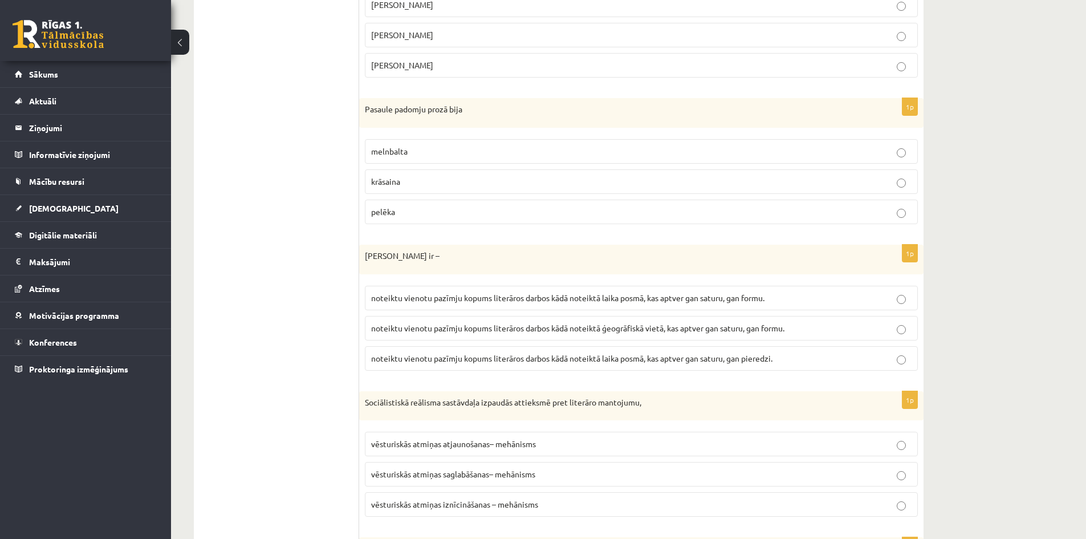
scroll to position [890, 0]
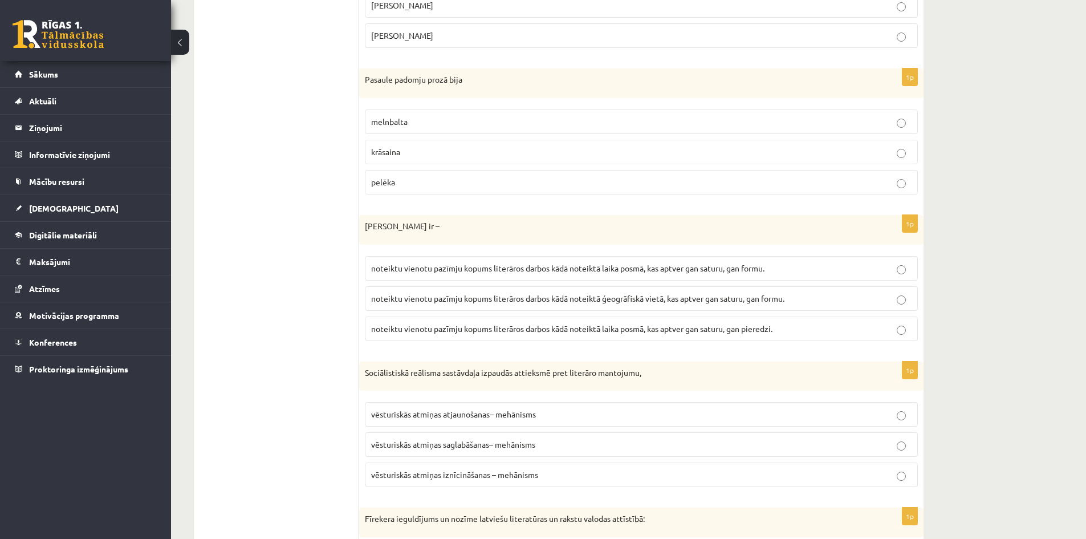
click at [450, 119] on p "melnbalta" at bounding box center [641, 122] width 541 height 12
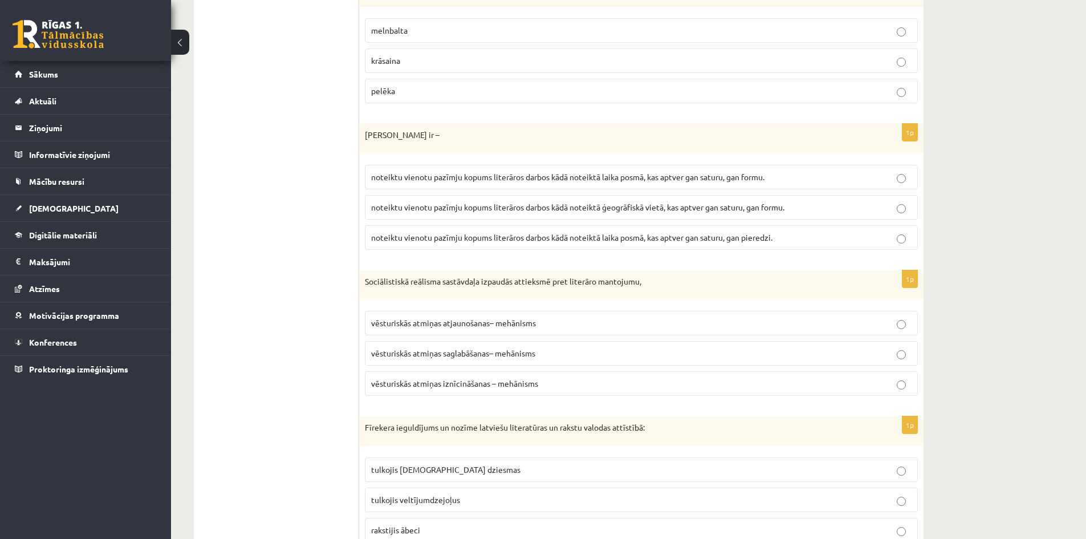
scroll to position [1004, 0]
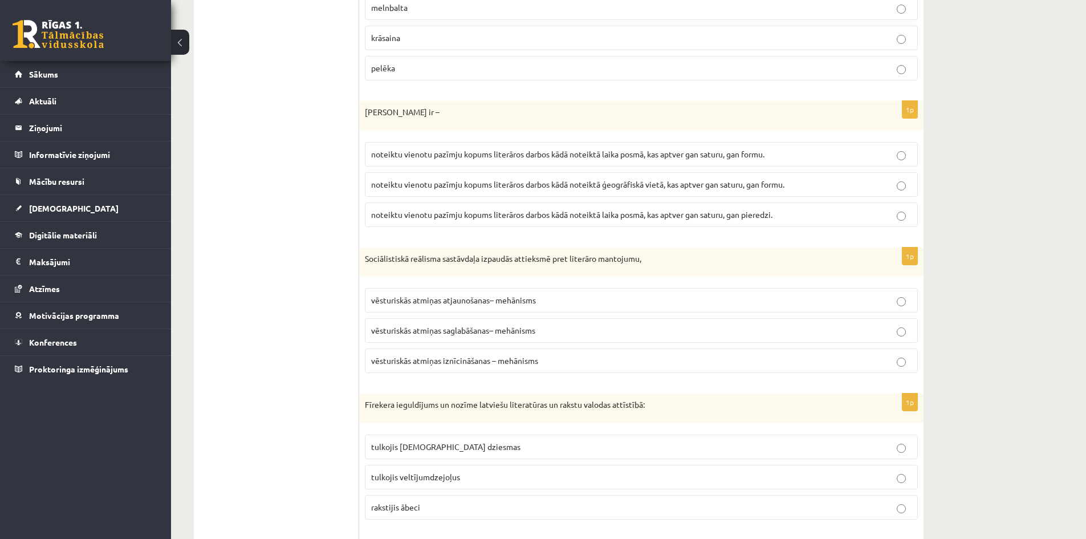
click at [467, 163] on label "noteiktu vienotu pazīmju kopums literāros darbos kādā noteiktā laika posmā, kas…" at bounding box center [641, 154] width 553 height 25
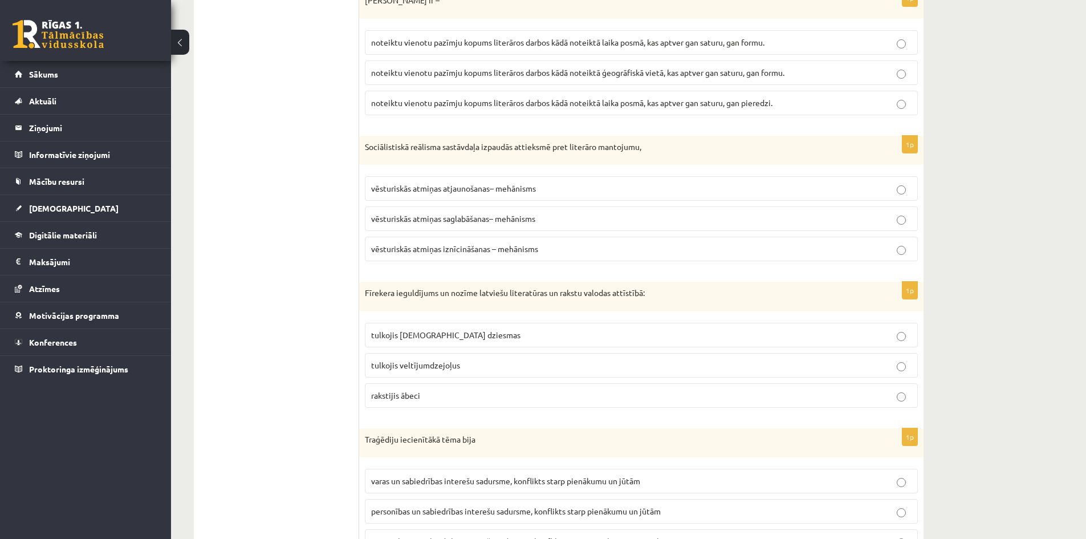
scroll to position [1118, 0]
click at [516, 249] on span "vēsturiskās atmiņas iznīcināšanas – mehānisms" at bounding box center [454, 246] width 167 height 10
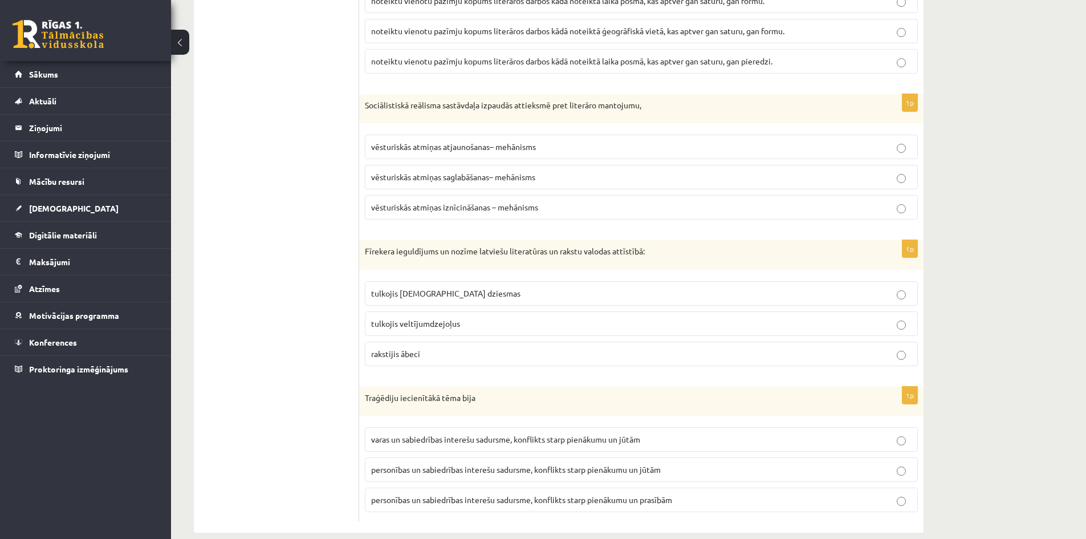
scroll to position [1175, 0]
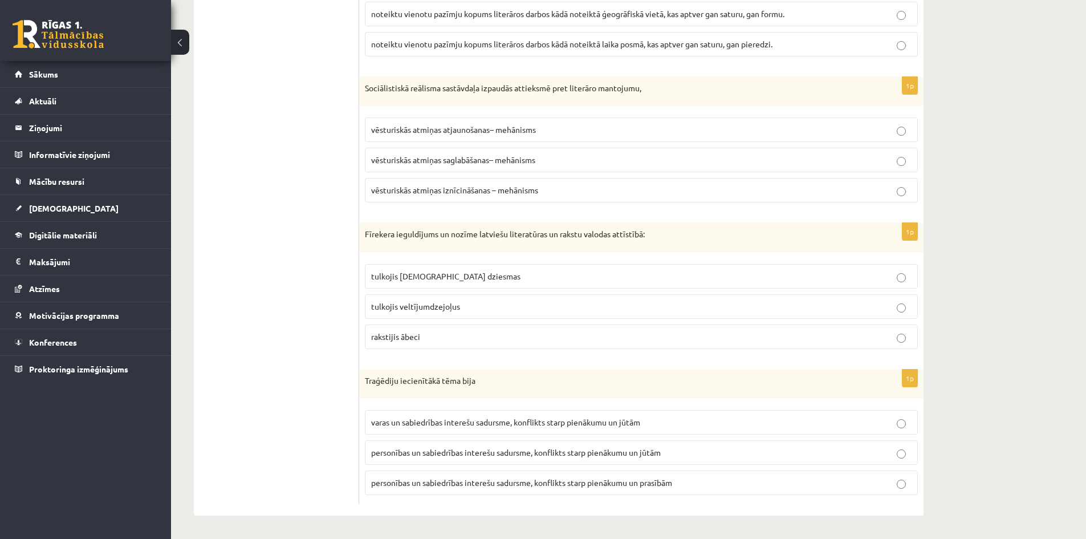
click at [516, 270] on p "tulkojis [DEMOGRAPHIC_DATA] dziesmas" at bounding box center [641, 276] width 541 height 12
click at [649, 455] on span "personības un sabiedrības interešu sadursme, konflikts starp pienākumu un jūtām" at bounding box center [516, 452] width 290 height 10
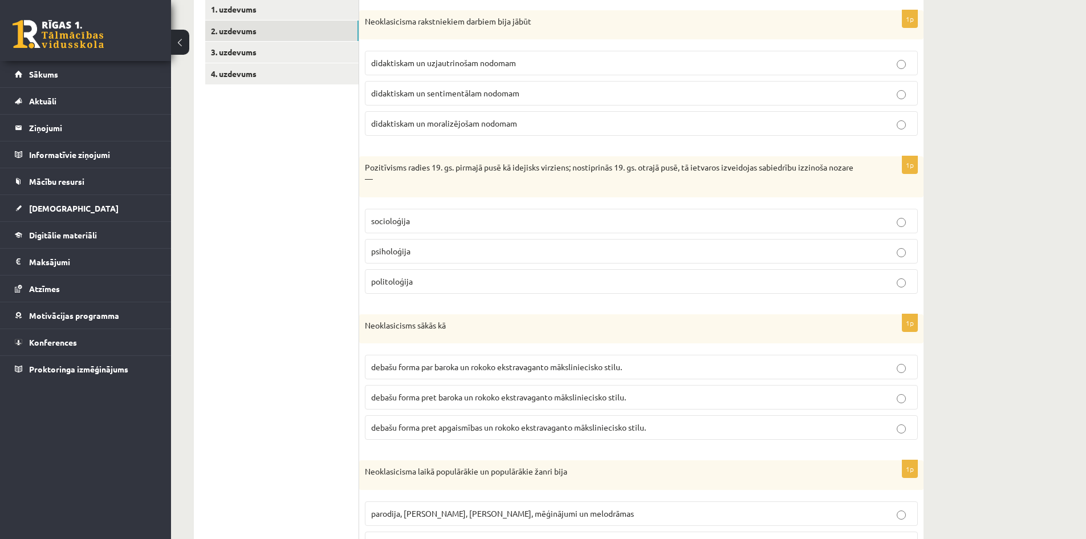
scroll to position [0, 0]
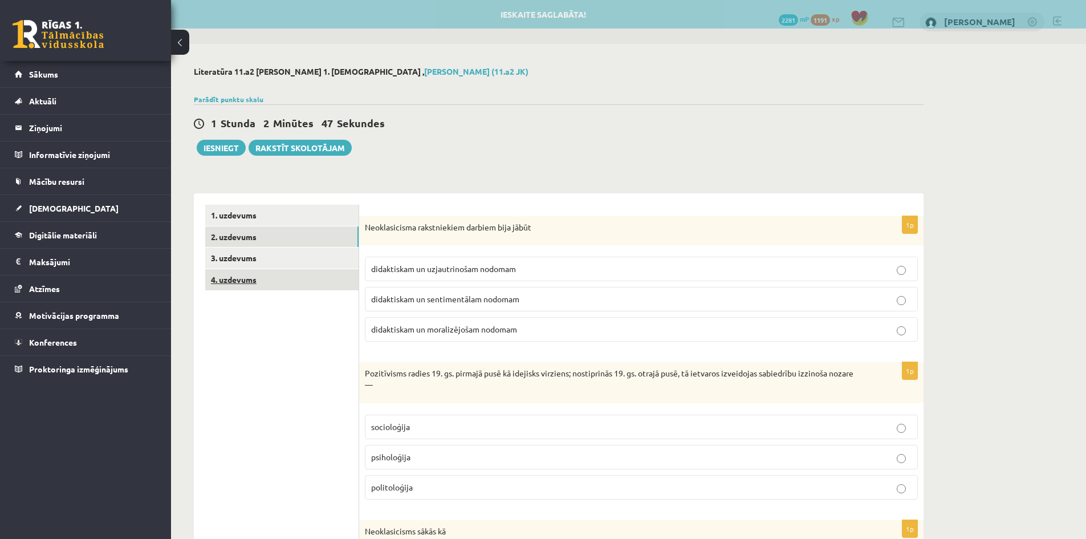
click at [314, 282] on link "4. uzdevums" at bounding box center [281, 279] width 153 height 21
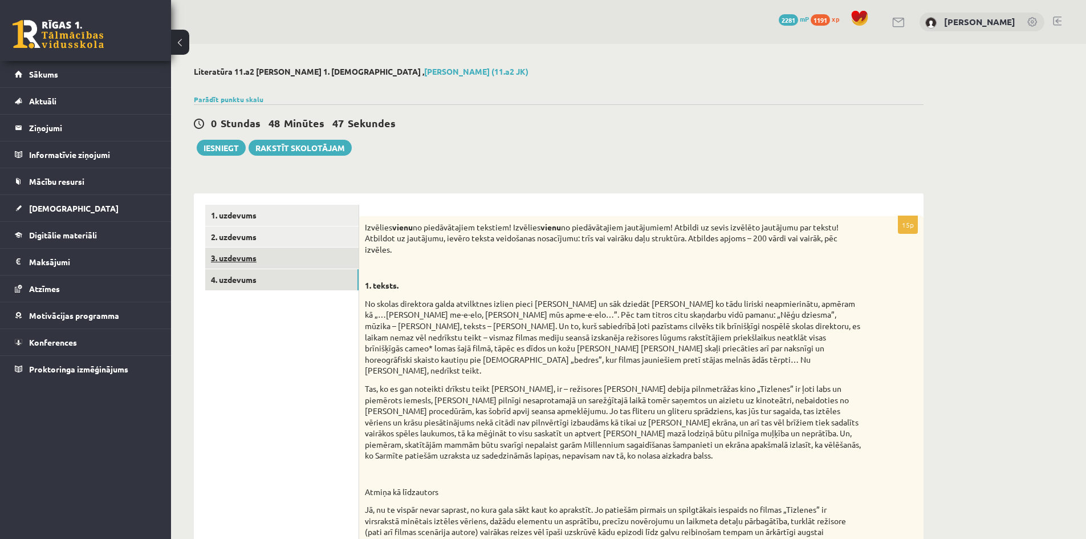
click at [335, 257] on link "3. uzdevums" at bounding box center [281, 258] width 153 height 21
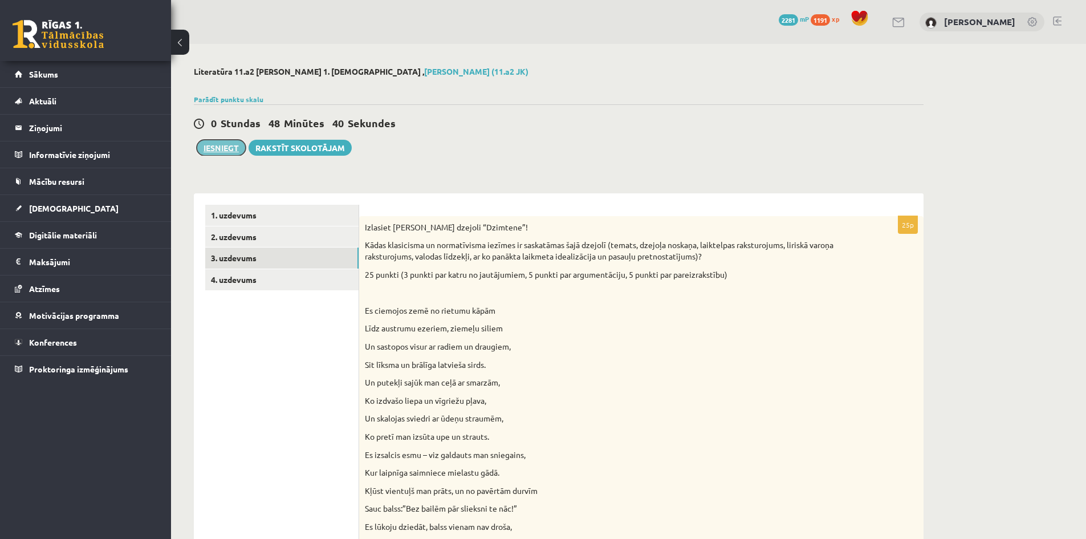
click at [210, 156] on button "Iesniegt" at bounding box center [221, 148] width 49 height 16
